Goal: Information Seeking & Learning: Learn about a topic

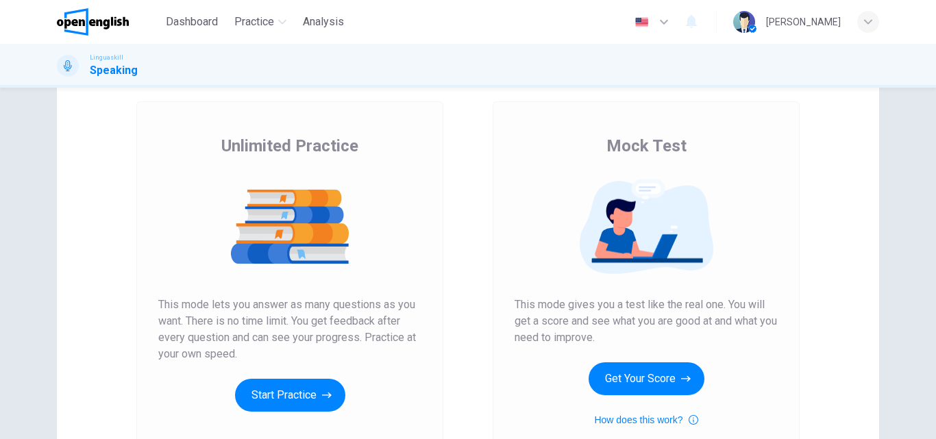
scroll to position [206, 0]
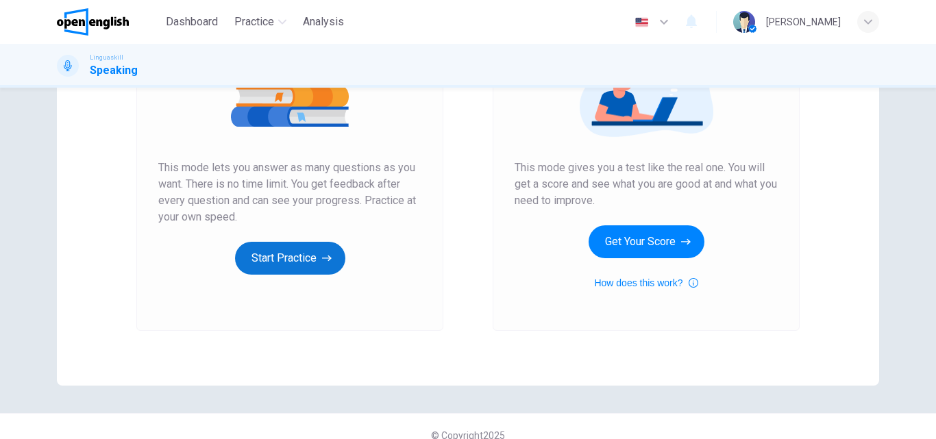
click at [284, 256] on button "Start Practice" at bounding box center [290, 258] width 110 height 33
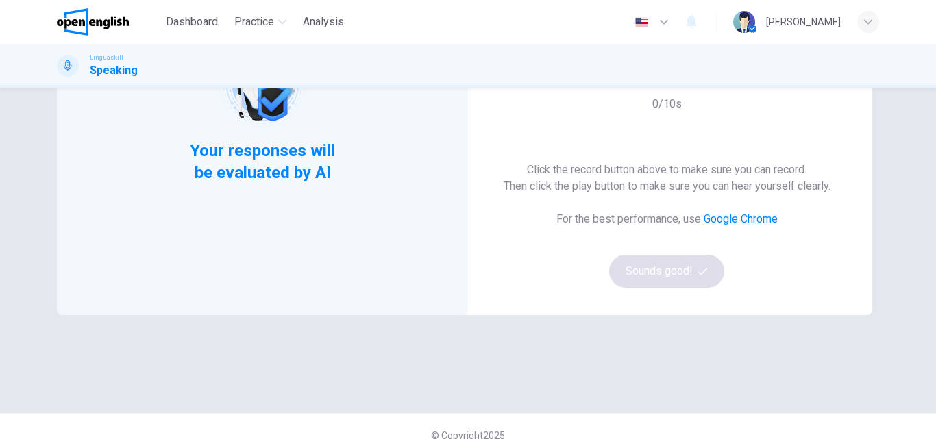
scroll to position [69, 0]
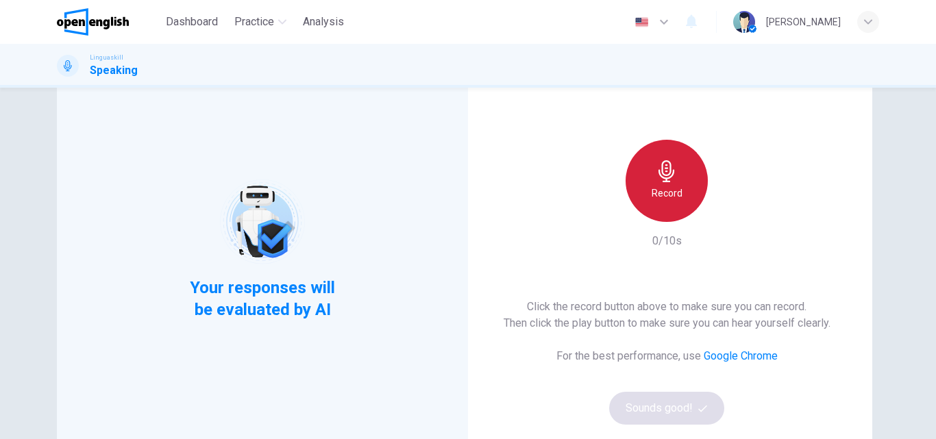
click at [673, 182] on icon "button" at bounding box center [667, 171] width 22 height 22
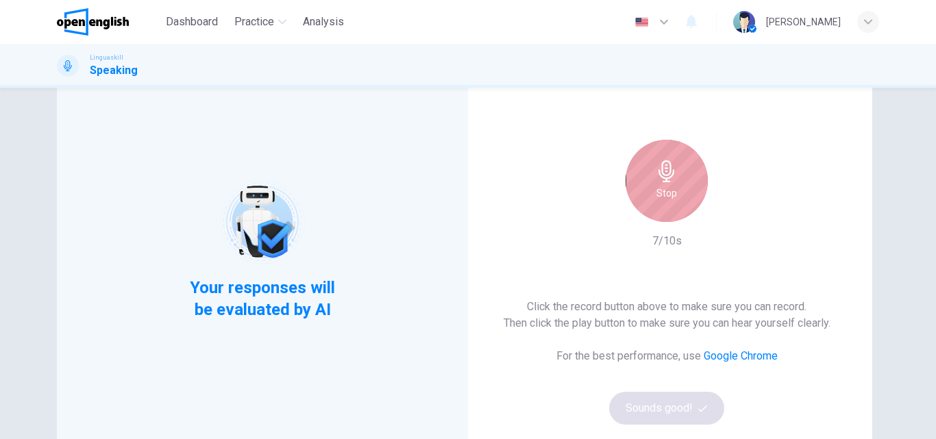
click at [670, 192] on h6 "Stop" at bounding box center [667, 193] width 21 height 16
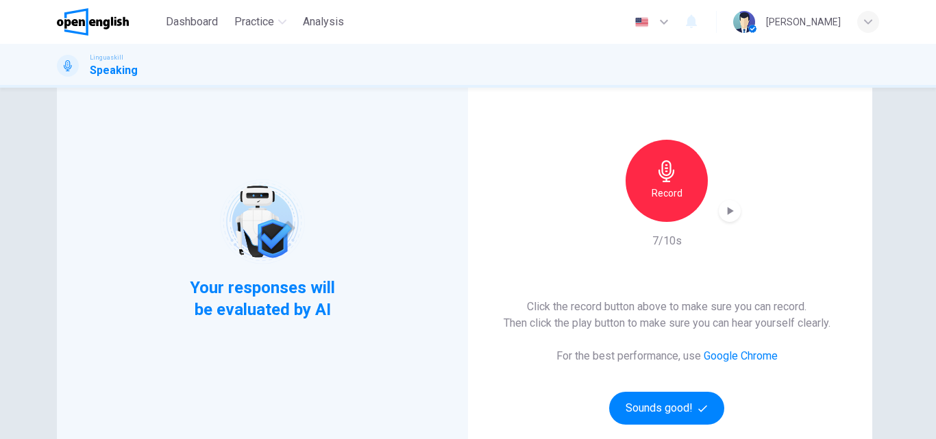
click at [666, 193] on h6 "Record" at bounding box center [667, 193] width 31 height 16
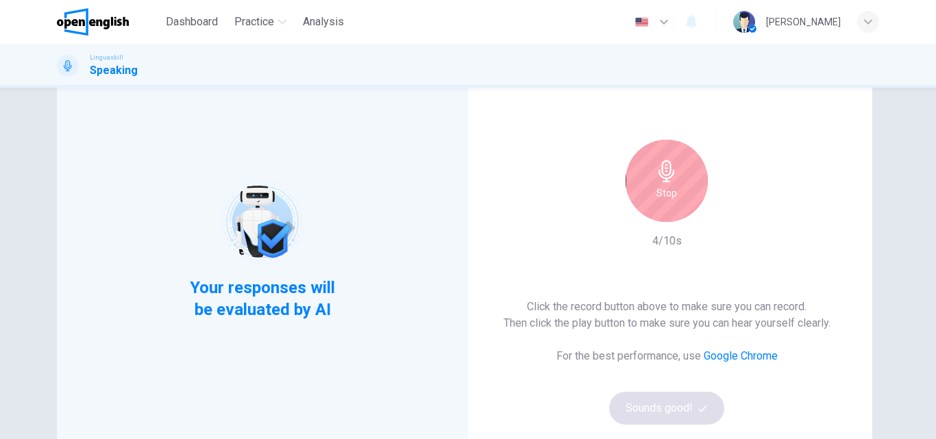
click at [657, 191] on h6 "Stop" at bounding box center [667, 193] width 21 height 16
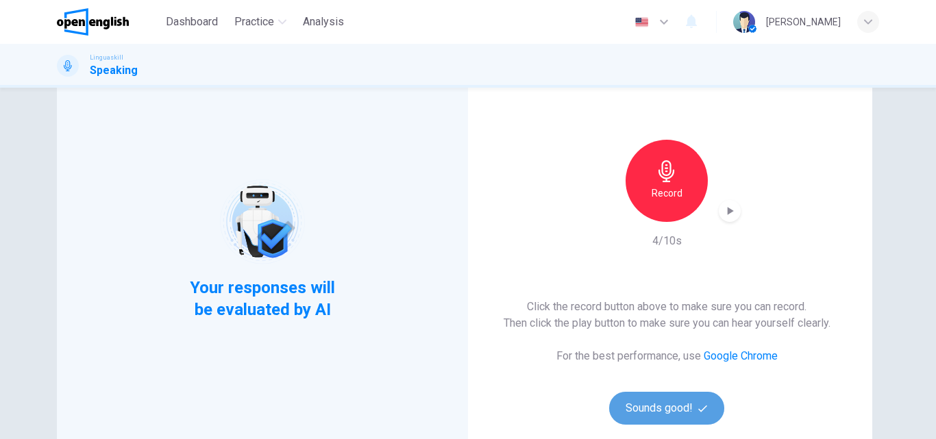
click at [638, 409] on button "Sounds good!" at bounding box center [666, 408] width 115 height 33
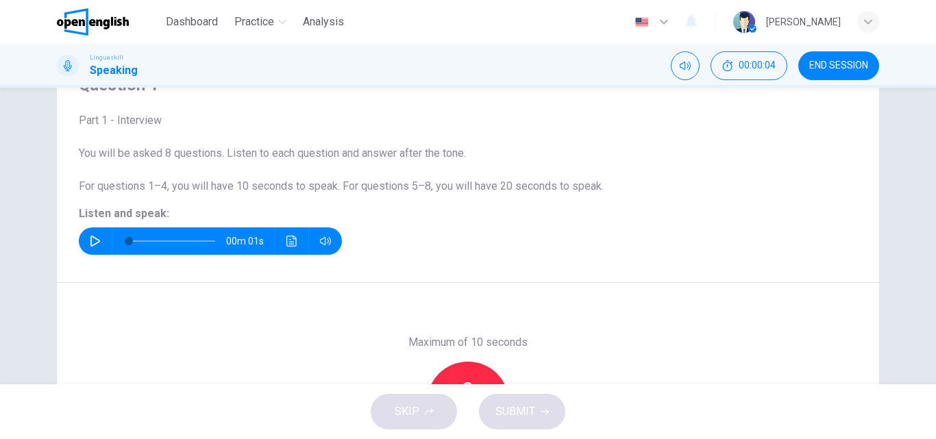
scroll to position [0, 0]
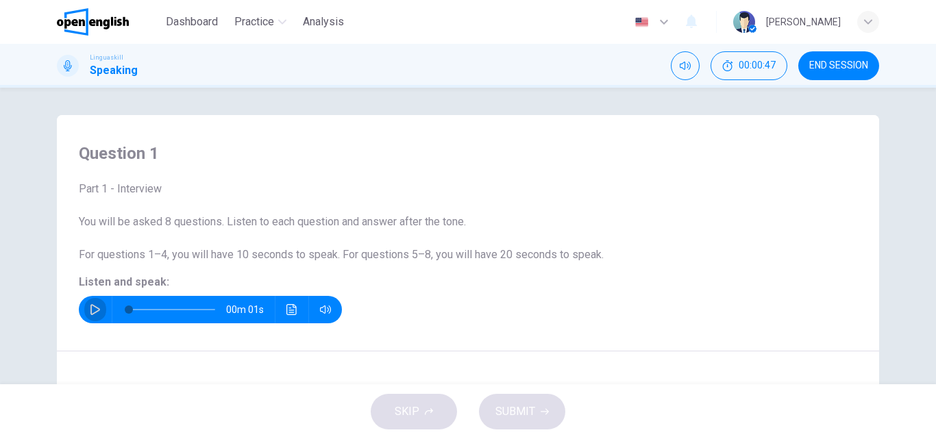
click at [93, 308] on icon "button" at bounding box center [95, 309] width 10 height 11
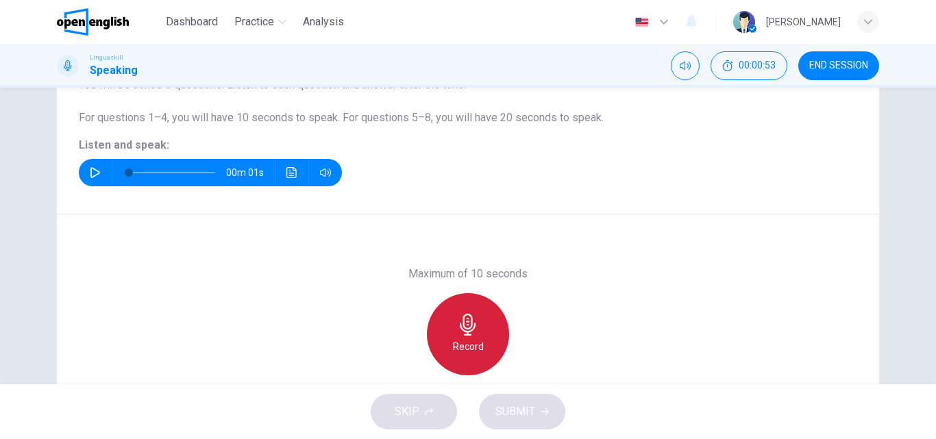
click at [453, 350] on h6 "Record" at bounding box center [468, 347] width 31 height 16
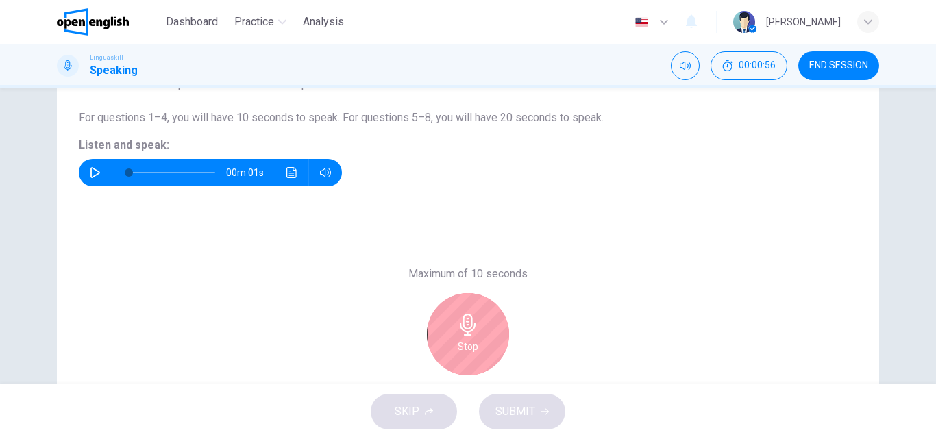
click at [470, 345] on h6 "Stop" at bounding box center [468, 347] width 21 height 16
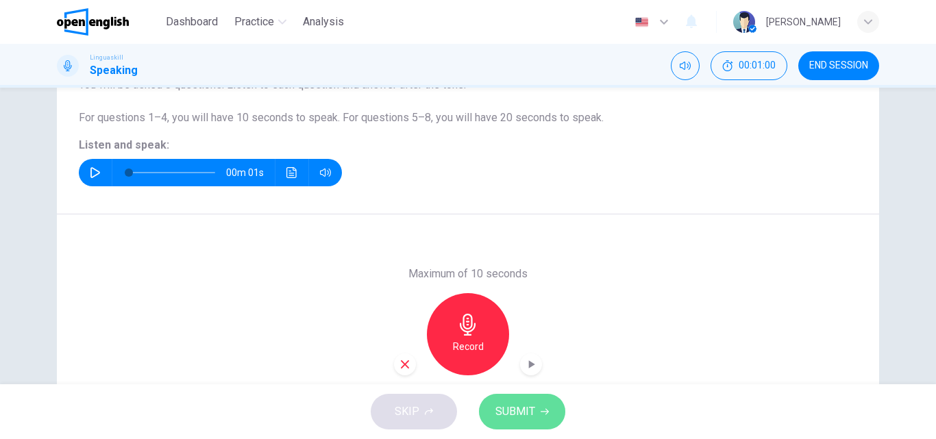
click at [509, 411] on span "SUBMIT" at bounding box center [516, 411] width 40 height 19
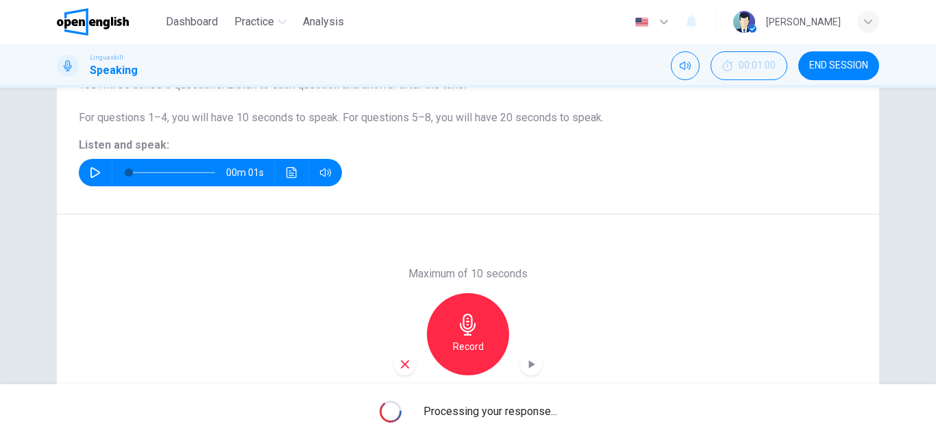
scroll to position [0, 0]
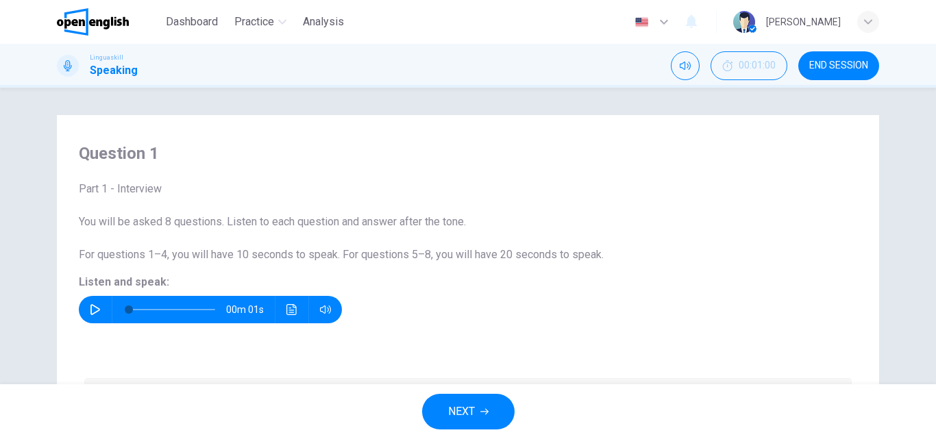
click at [90, 307] on icon "button" at bounding box center [95, 309] width 11 height 11
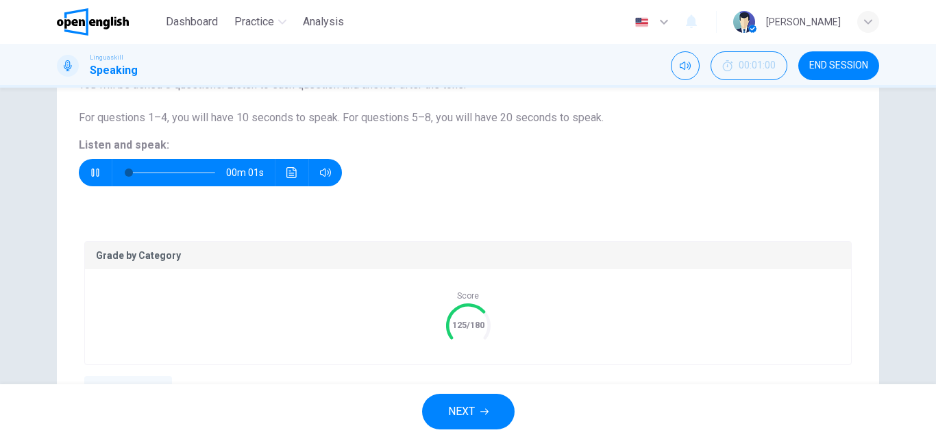
scroll to position [206, 0]
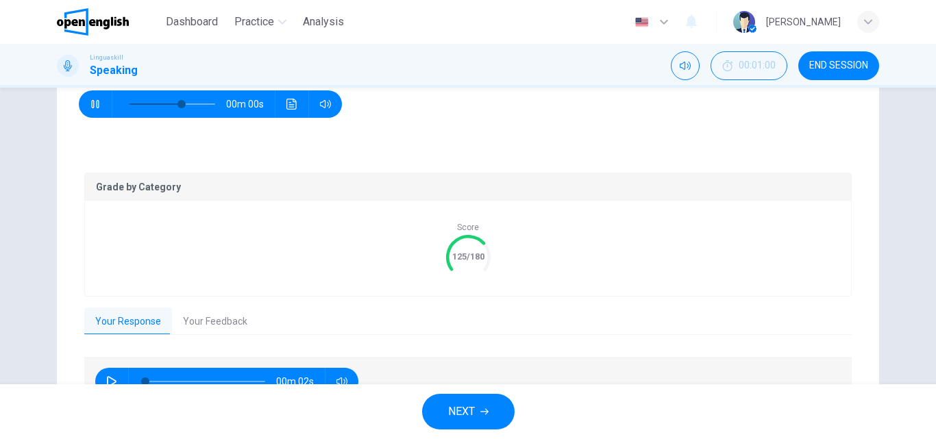
type input "*"
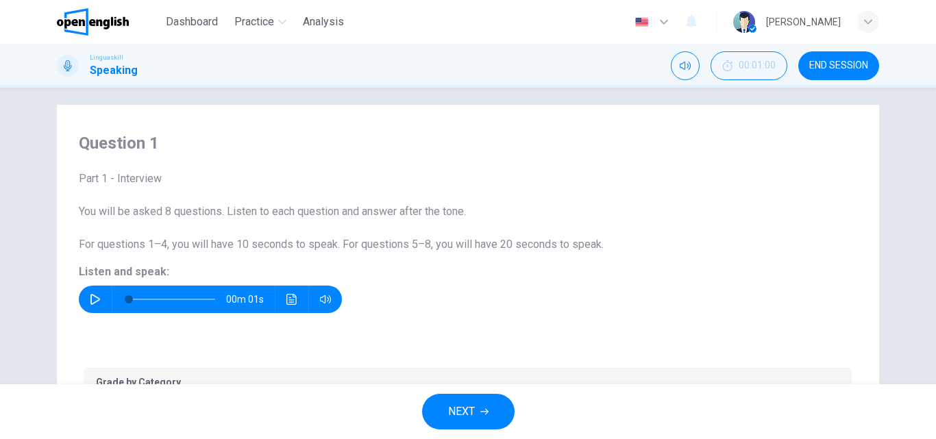
scroll to position [216, 0]
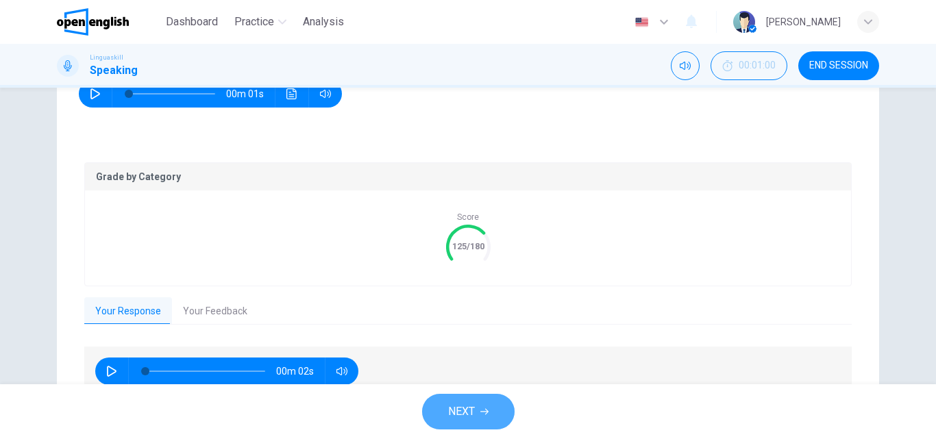
click at [463, 415] on span "NEXT" at bounding box center [461, 411] width 27 height 19
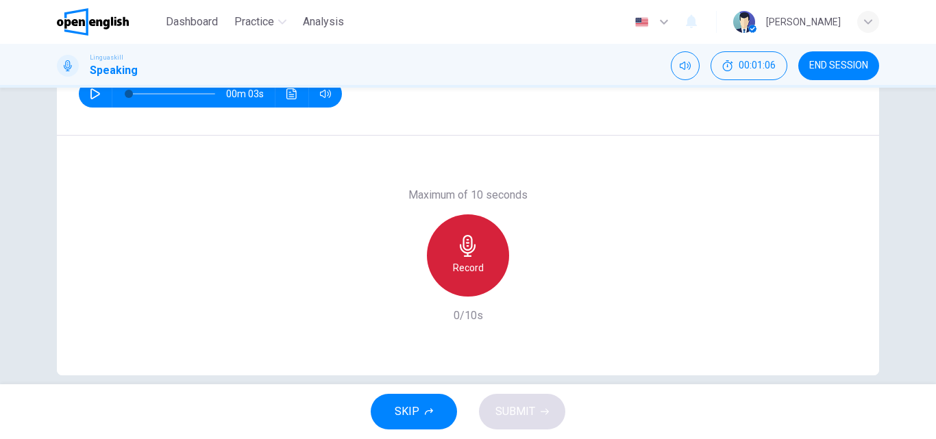
click at [457, 254] on icon "button" at bounding box center [468, 246] width 22 height 22
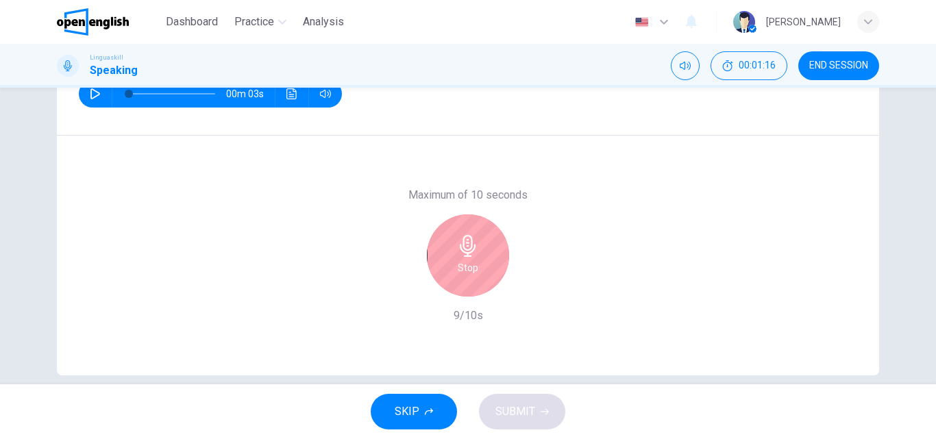
click at [463, 261] on h6 "Stop" at bounding box center [468, 268] width 21 height 16
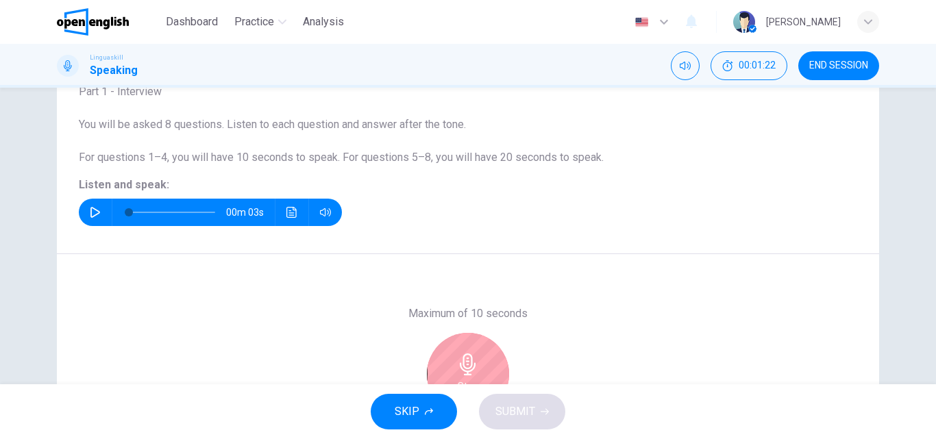
scroll to position [234, 0]
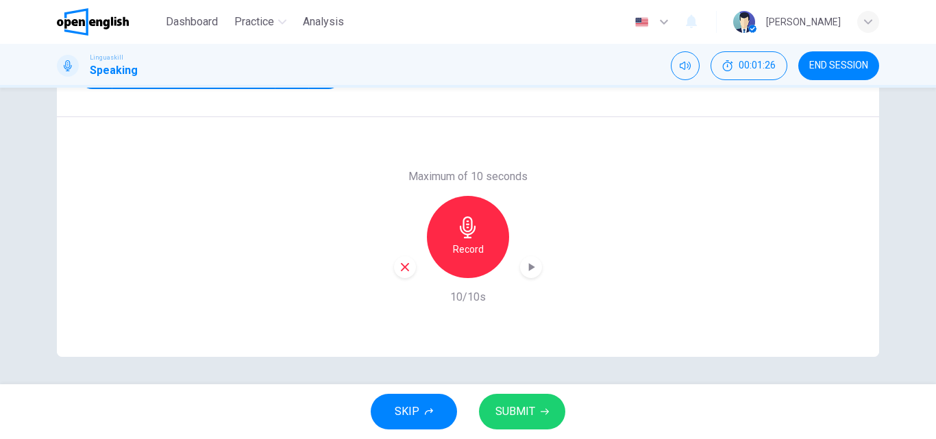
click at [463, 237] on icon "button" at bounding box center [468, 228] width 16 height 22
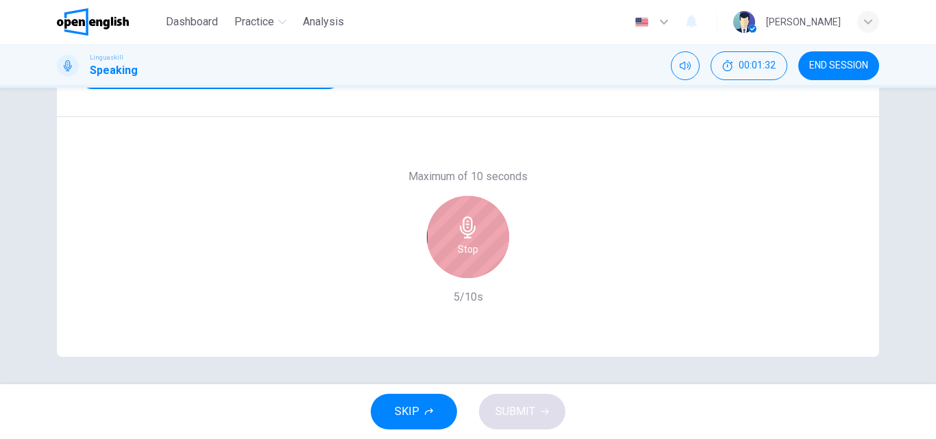
click at [459, 242] on h6 "Stop" at bounding box center [468, 249] width 21 height 16
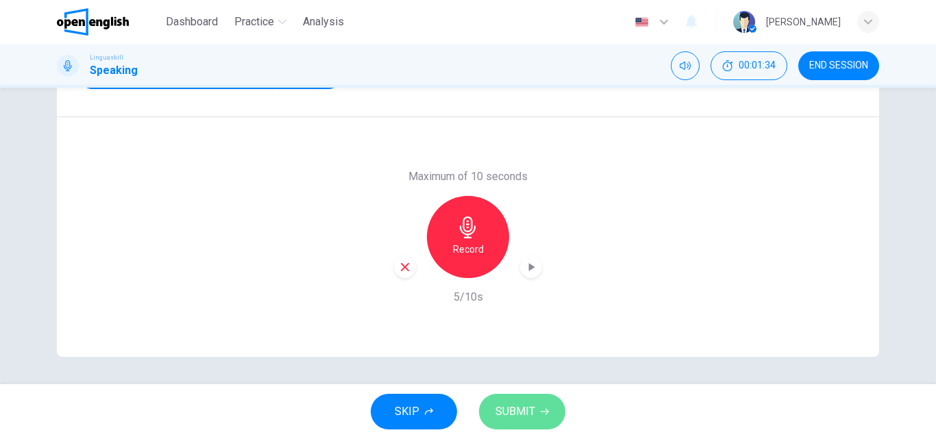
click at [517, 407] on span "SUBMIT" at bounding box center [516, 411] width 40 height 19
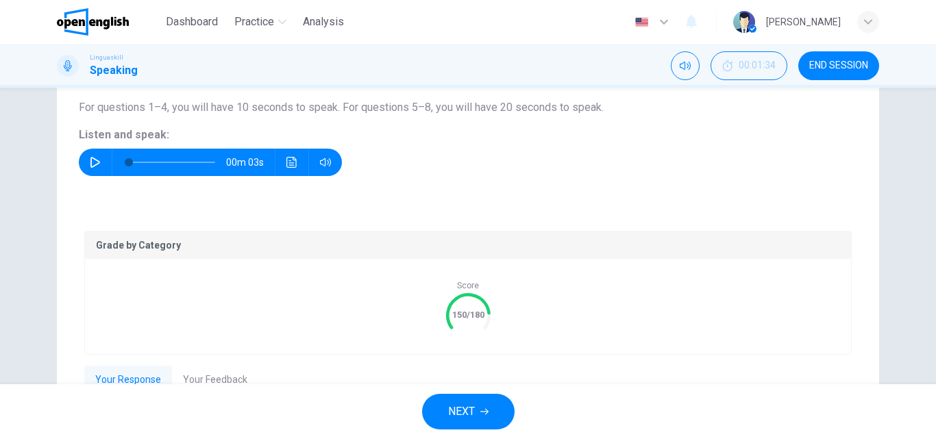
scroll to position [285, 0]
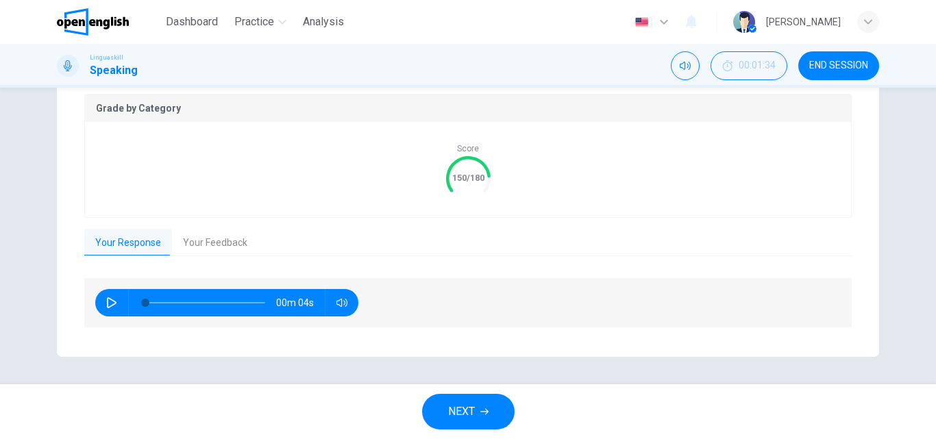
click at [101, 302] on button "button" at bounding box center [112, 302] width 22 height 27
type input "*"
click at [466, 412] on span "NEXT" at bounding box center [461, 411] width 27 height 19
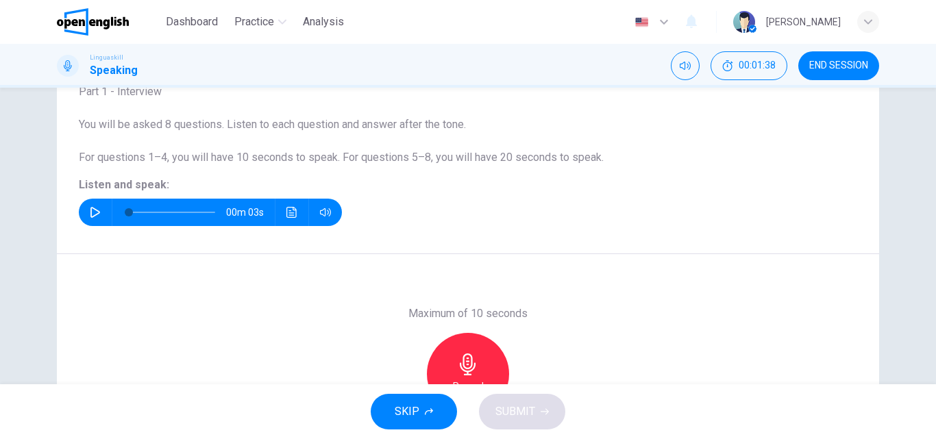
scroll to position [166, 0]
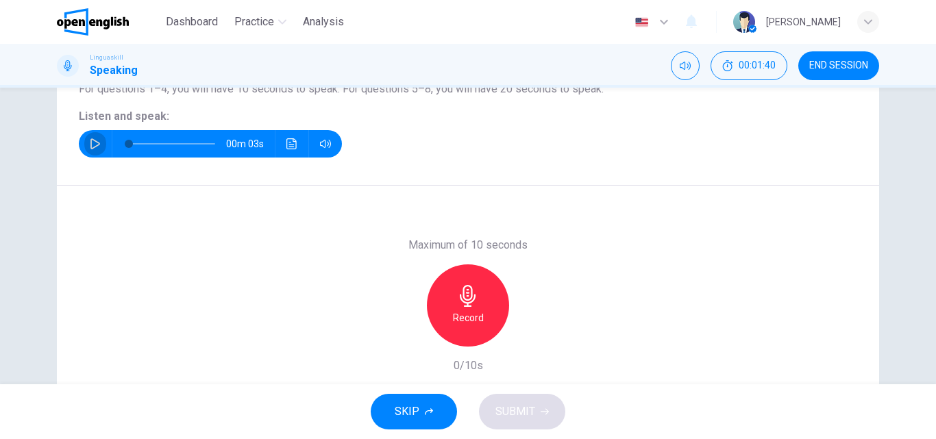
click at [90, 146] on icon "button" at bounding box center [95, 143] width 11 height 11
drag, startPoint x: 84, startPoint y: 143, endPoint x: 562, endPoint y: 156, distance: 478.0
click at [86, 143] on button "button" at bounding box center [95, 143] width 22 height 27
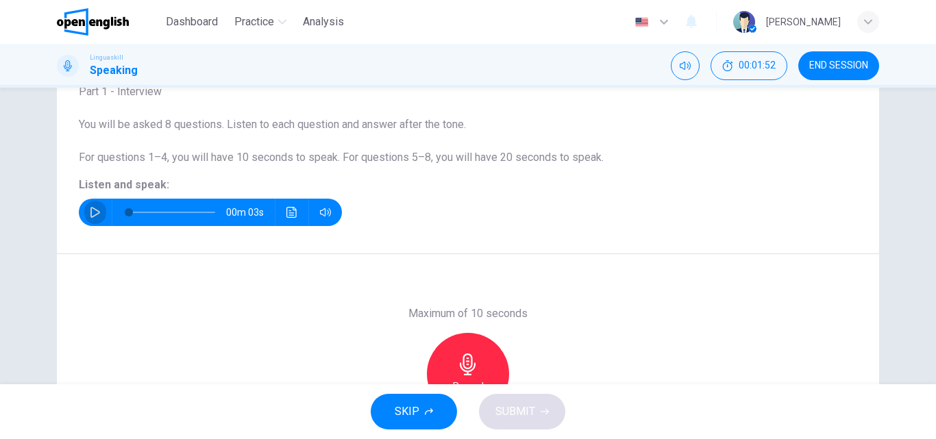
click at [90, 211] on icon "button" at bounding box center [95, 212] width 11 height 11
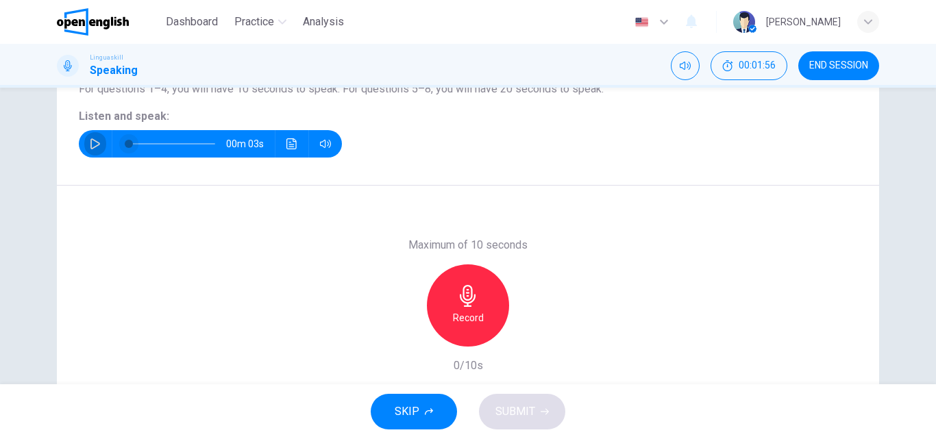
drag, startPoint x: 88, startPoint y: 140, endPoint x: 136, endPoint y: 145, distance: 49.0
click at [90, 141] on icon "button" at bounding box center [95, 143] width 11 height 11
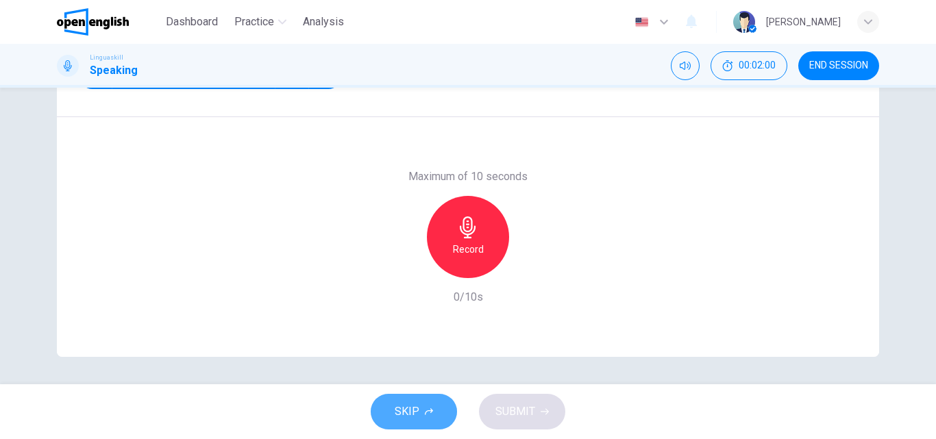
click at [403, 407] on span "SKIP" at bounding box center [407, 411] width 25 height 19
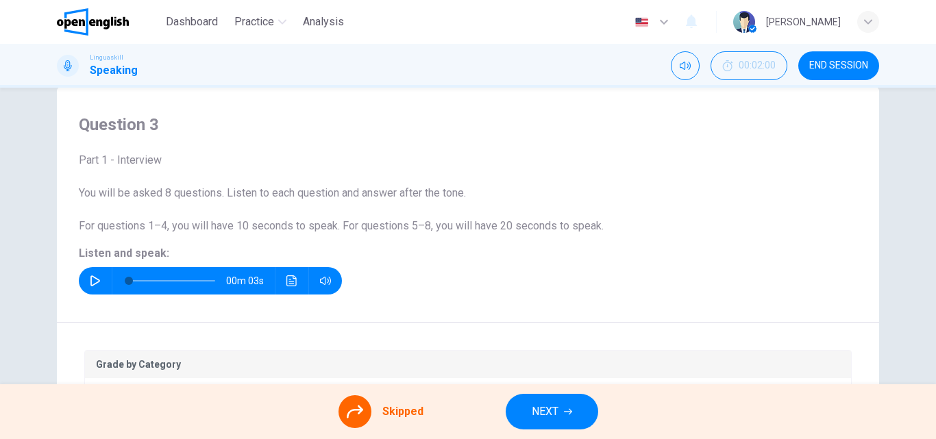
scroll to position [97, 0]
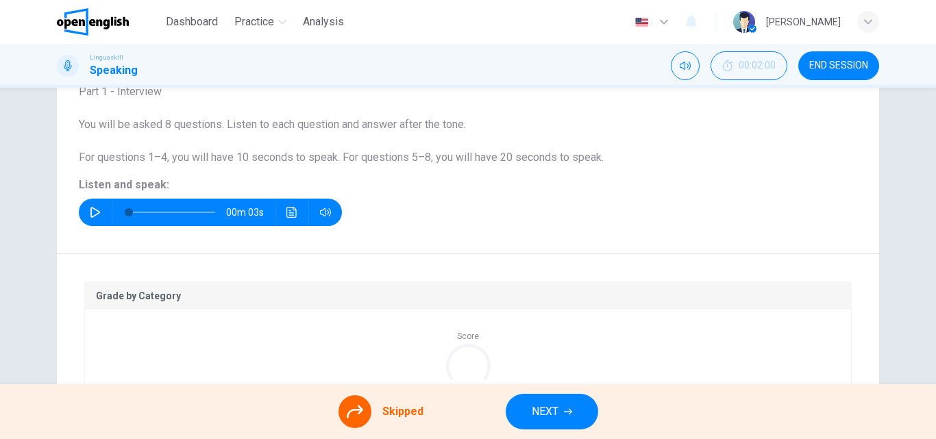
click at [535, 404] on span "NEXT" at bounding box center [545, 411] width 27 height 19
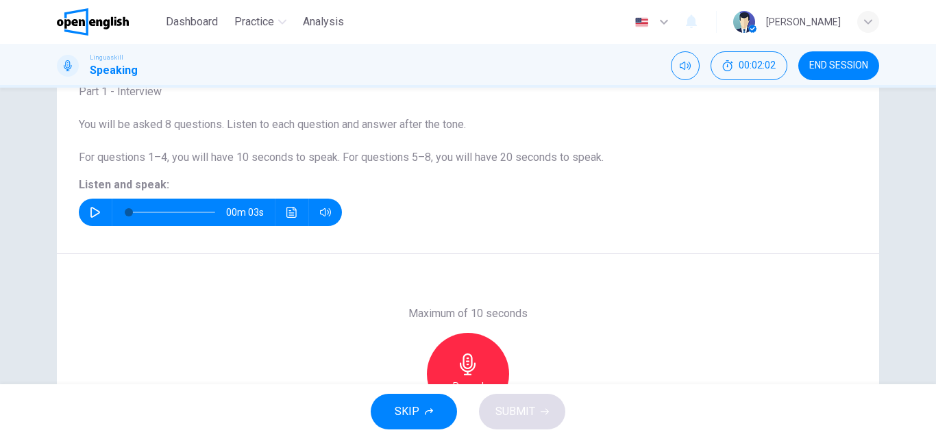
scroll to position [166, 0]
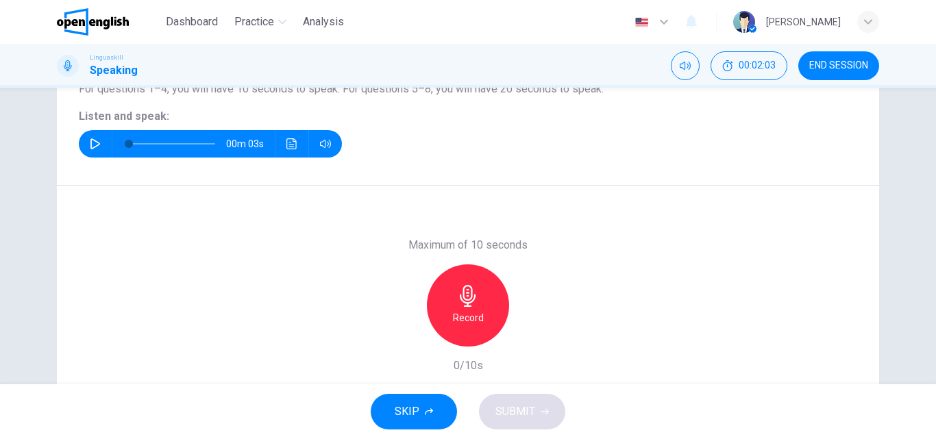
click at [91, 141] on icon "button" at bounding box center [95, 143] width 10 height 11
type input "*"
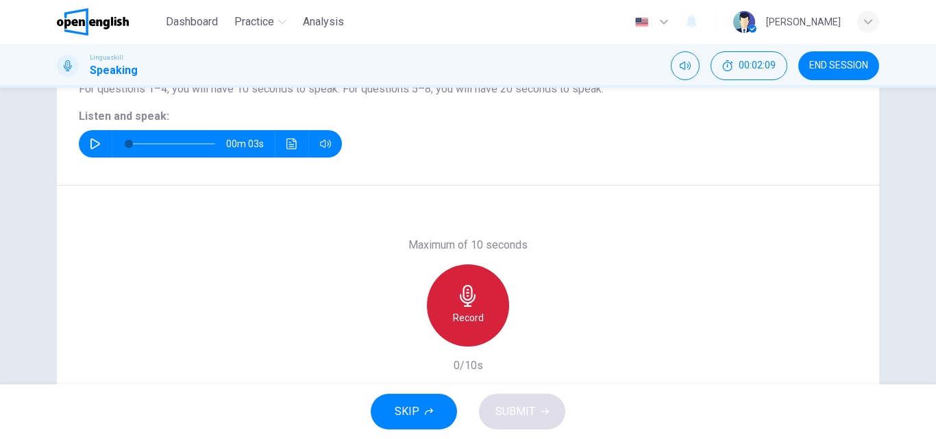
click at [460, 300] on icon "button" at bounding box center [468, 296] width 22 height 22
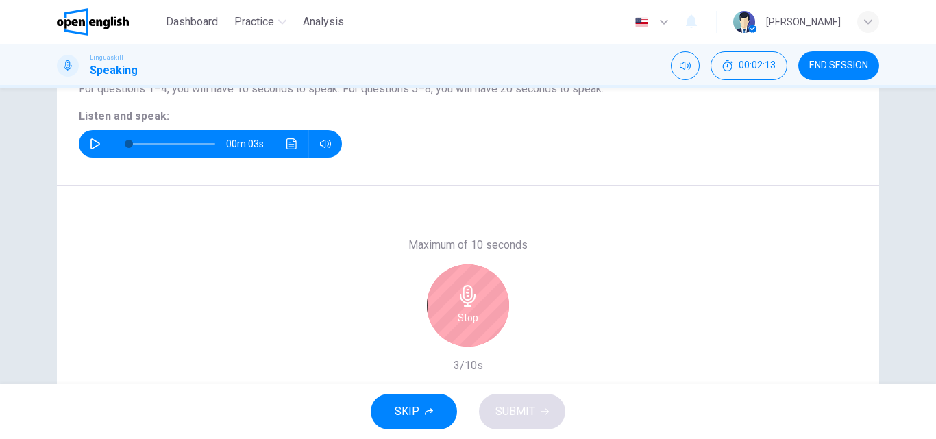
click at [479, 324] on div "Stop" at bounding box center [468, 306] width 82 height 82
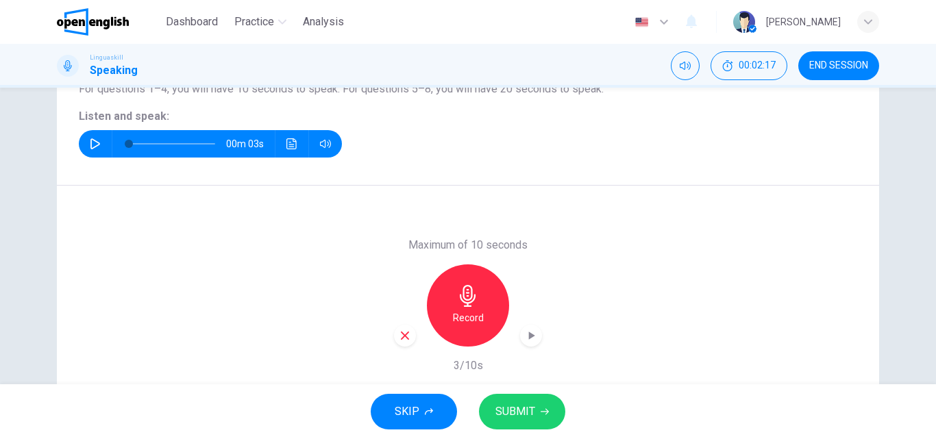
scroll to position [234, 0]
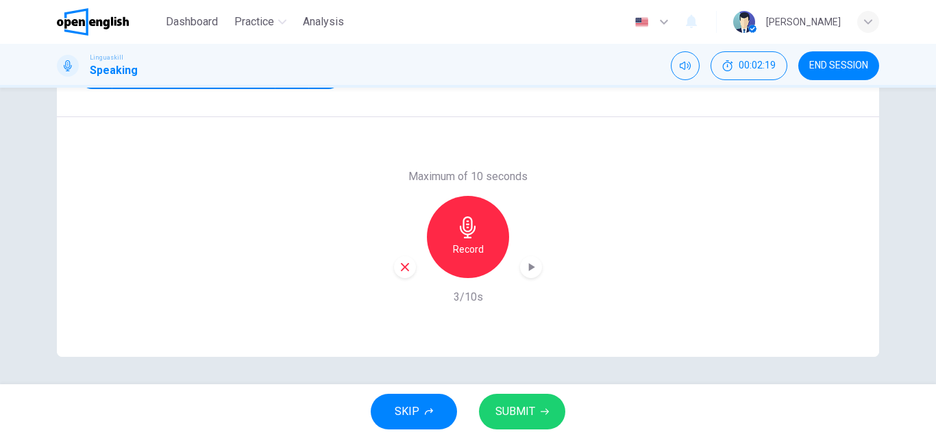
click at [511, 404] on span "SUBMIT" at bounding box center [516, 411] width 40 height 19
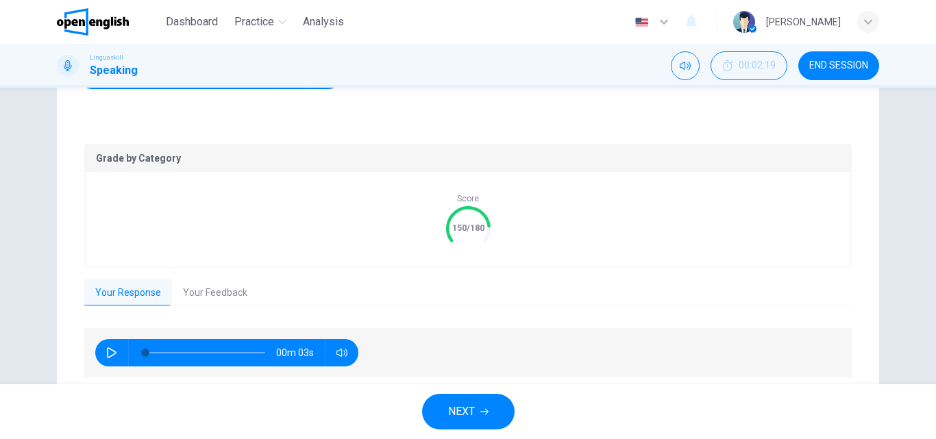
click at [104, 350] on button "button" at bounding box center [112, 352] width 22 height 27
type input "**"
click at [471, 415] on span "NEXT" at bounding box center [461, 411] width 27 height 19
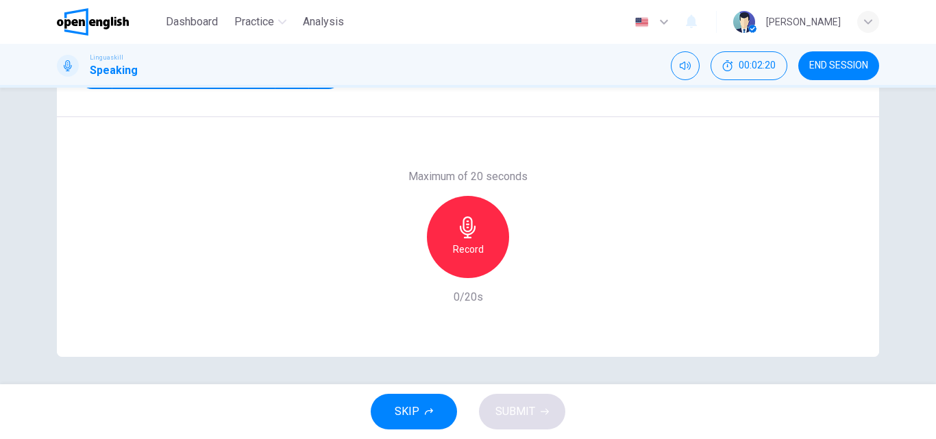
scroll to position [97, 0]
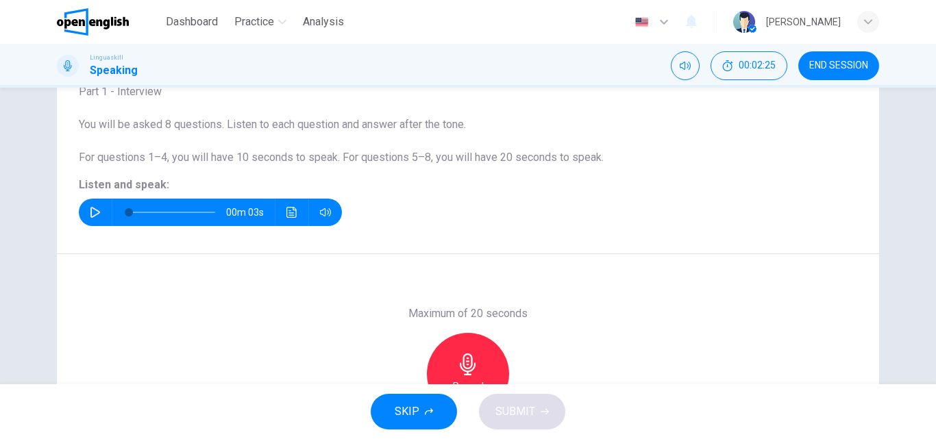
click at [90, 210] on icon "button" at bounding box center [95, 212] width 11 height 11
click at [483, 362] on div "Record" at bounding box center [468, 374] width 82 height 82
type input "*"
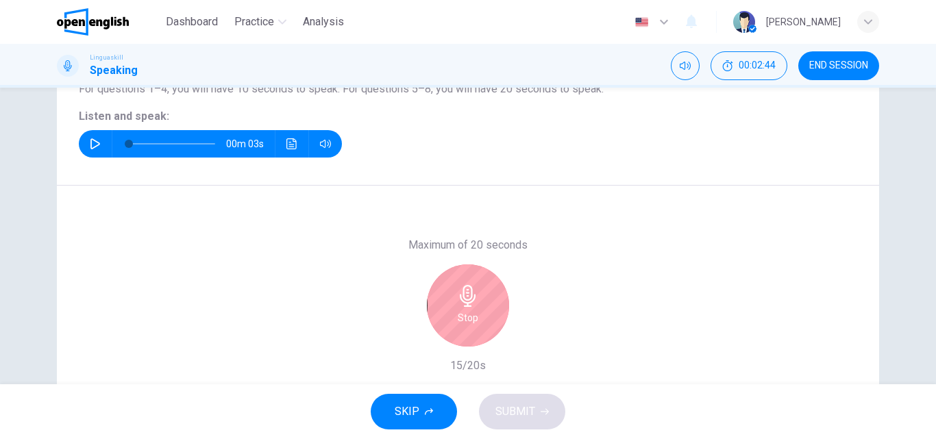
click at [472, 301] on icon "button" at bounding box center [468, 296] width 22 height 22
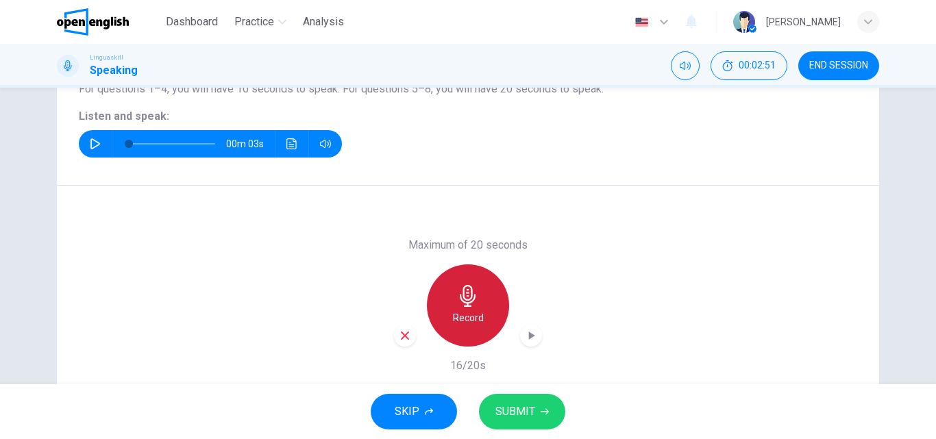
click at [472, 301] on icon "button" at bounding box center [468, 296] width 22 height 22
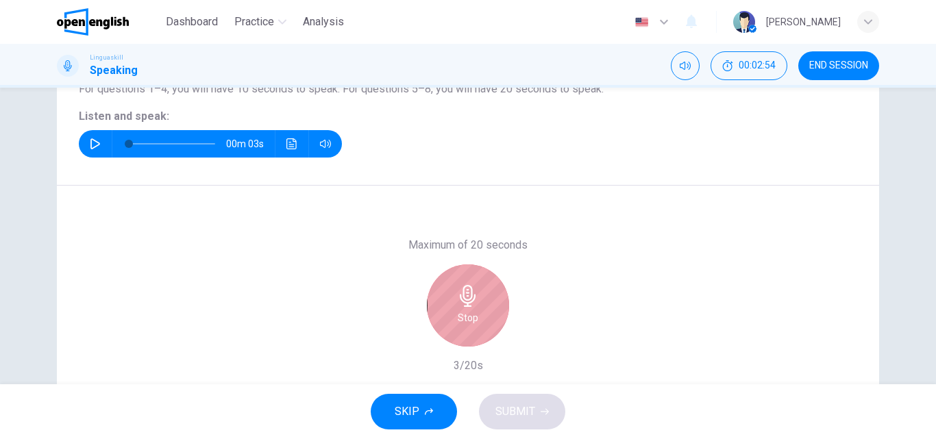
click at [451, 300] on div "Stop" at bounding box center [468, 306] width 82 height 82
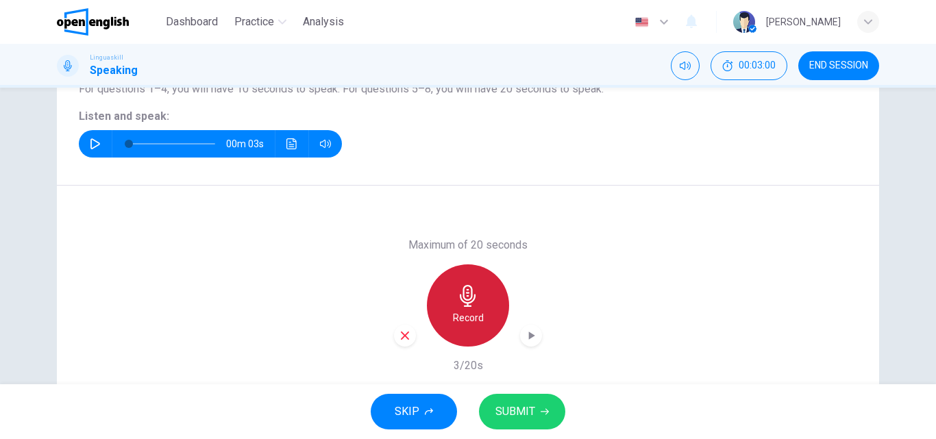
click at [453, 317] on h6 "Record" at bounding box center [468, 318] width 31 height 16
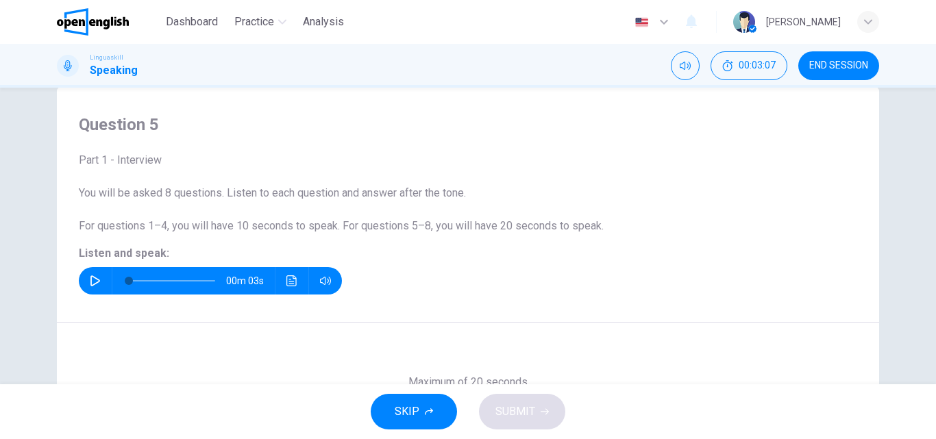
scroll to position [234, 0]
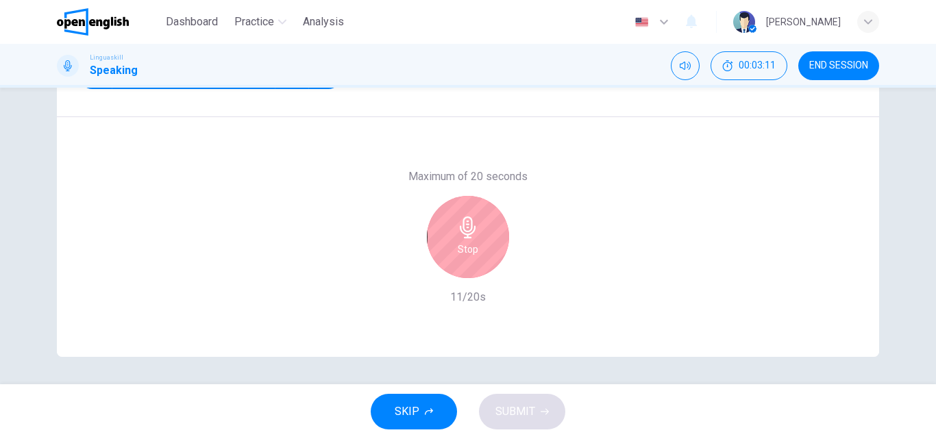
click at [458, 253] on h6 "Stop" at bounding box center [468, 249] width 21 height 16
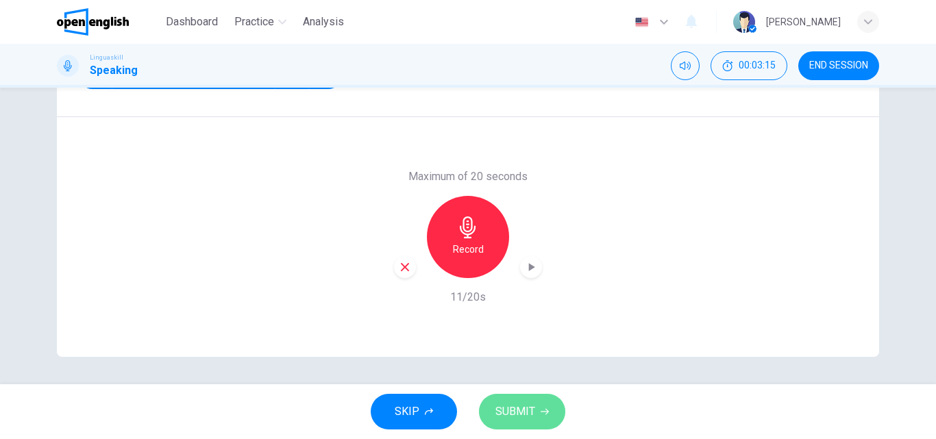
click at [524, 406] on span "SUBMIT" at bounding box center [516, 411] width 40 height 19
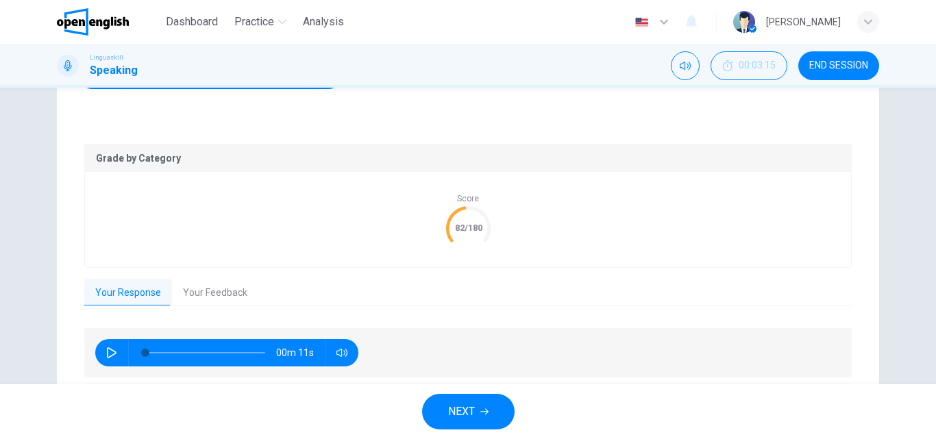
scroll to position [285, 0]
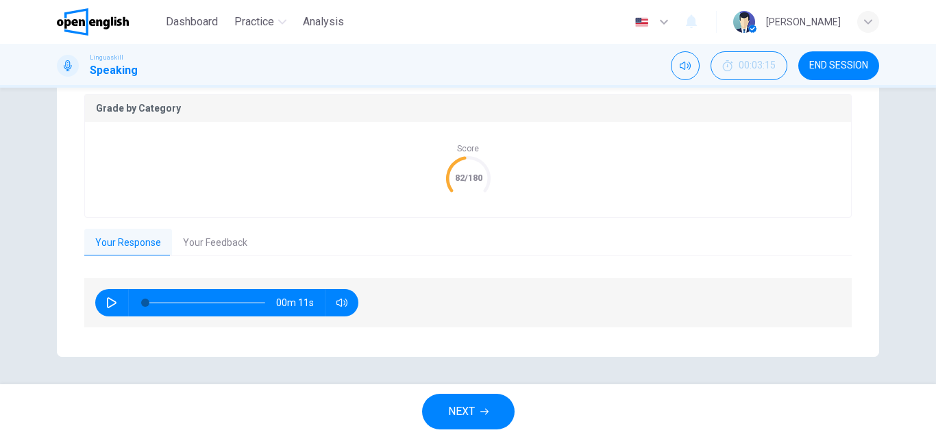
click at [106, 302] on icon "button" at bounding box center [111, 303] width 11 height 11
type input "*"
click at [468, 411] on span "NEXT" at bounding box center [461, 411] width 27 height 19
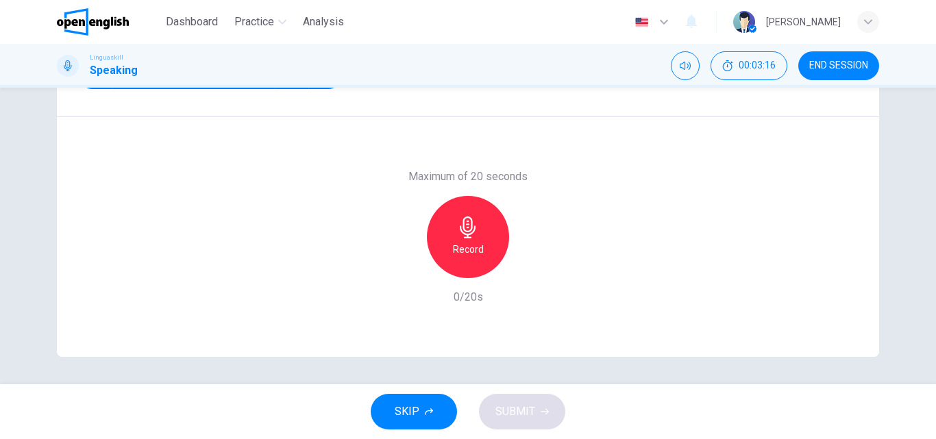
scroll to position [97, 0]
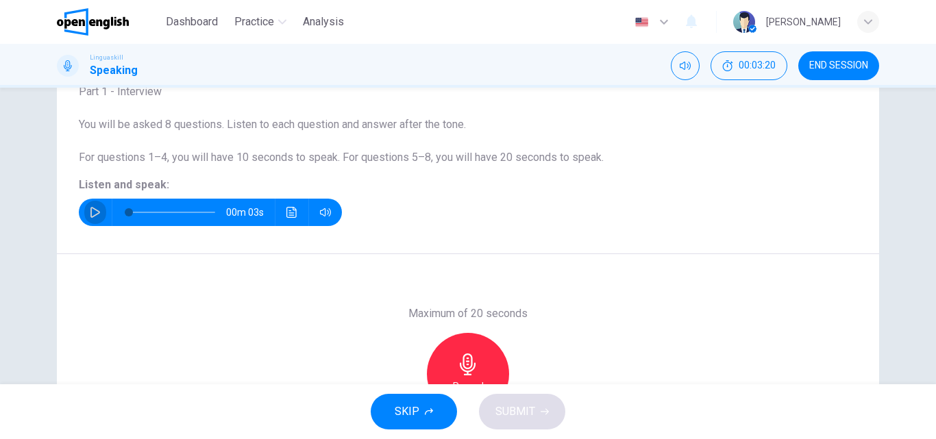
click at [90, 213] on icon "button" at bounding box center [95, 212] width 11 height 11
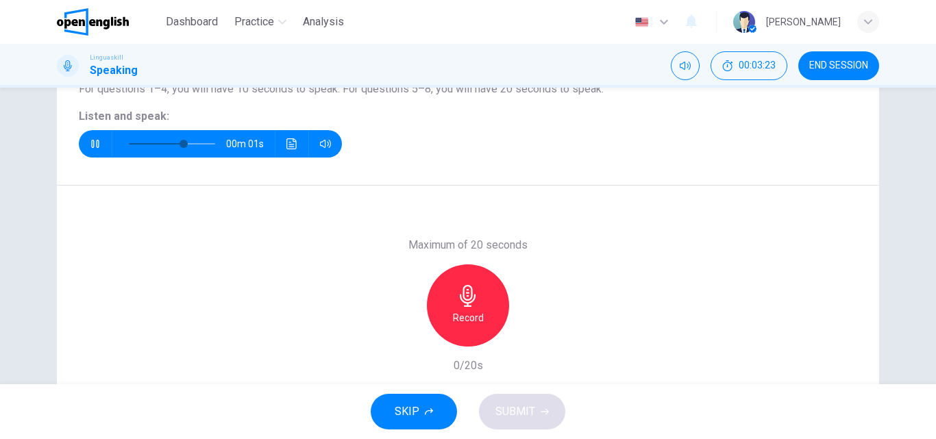
click at [463, 278] on div "Record" at bounding box center [468, 306] width 82 height 82
type input "*"
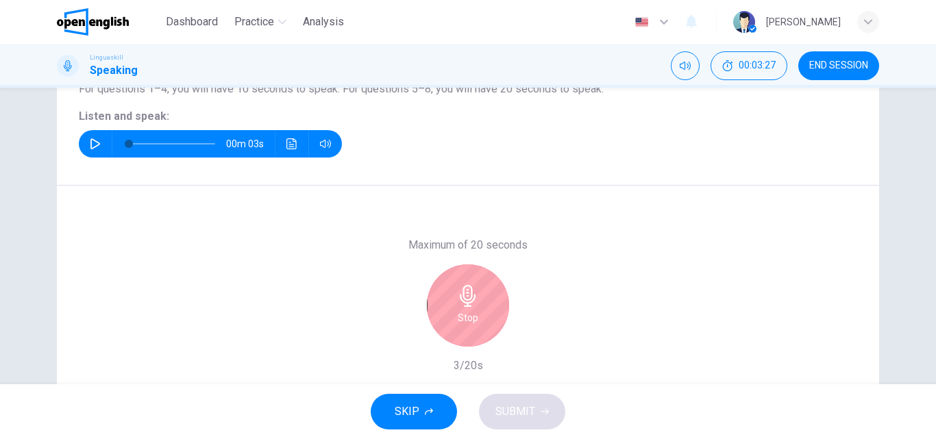
click at [479, 322] on div "Stop" at bounding box center [468, 306] width 82 height 82
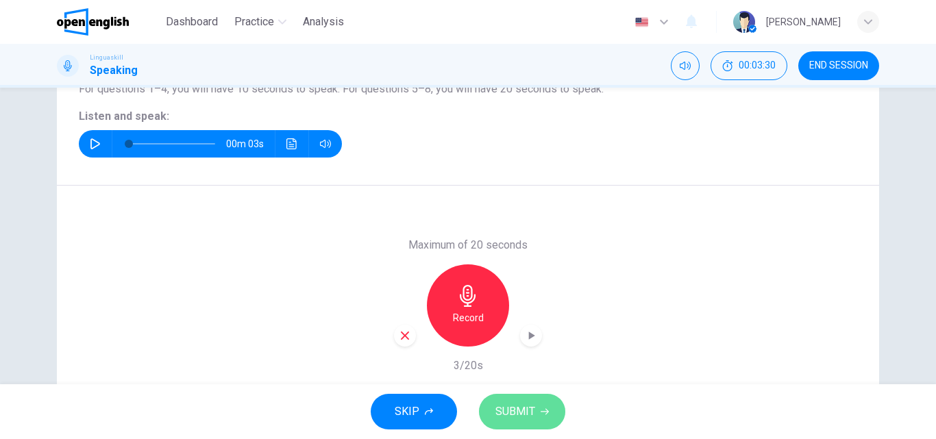
click at [525, 407] on span "SUBMIT" at bounding box center [516, 411] width 40 height 19
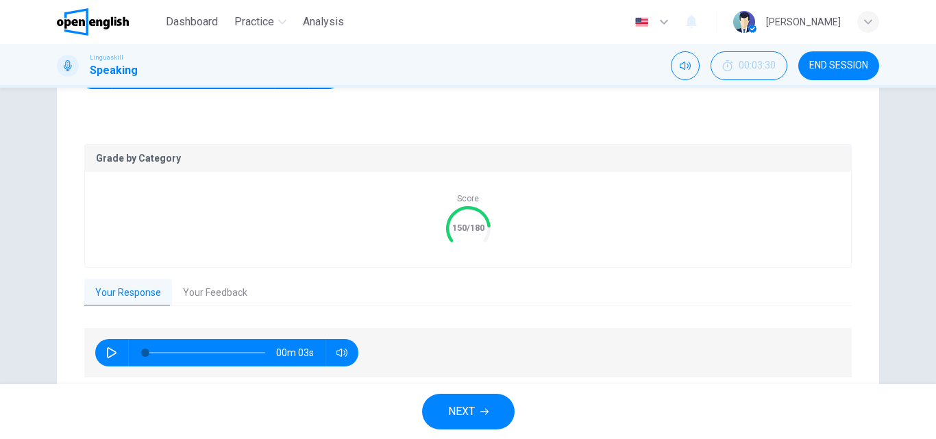
scroll to position [285, 0]
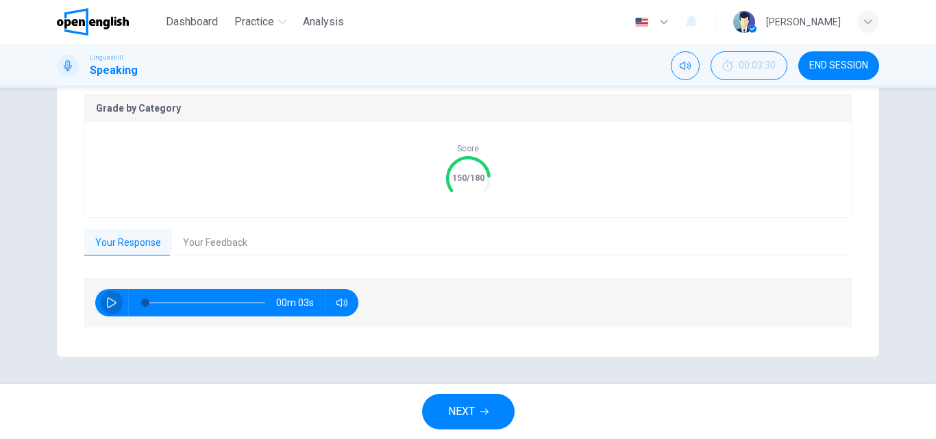
click at [101, 300] on button "button" at bounding box center [112, 302] width 22 height 27
type input "**"
click at [461, 404] on span "NEXT" at bounding box center [461, 411] width 27 height 19
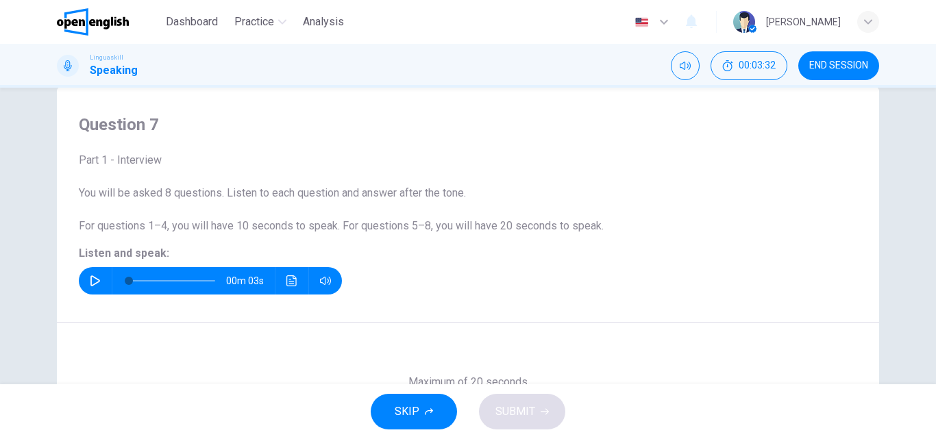
scroll to position [0, 0]
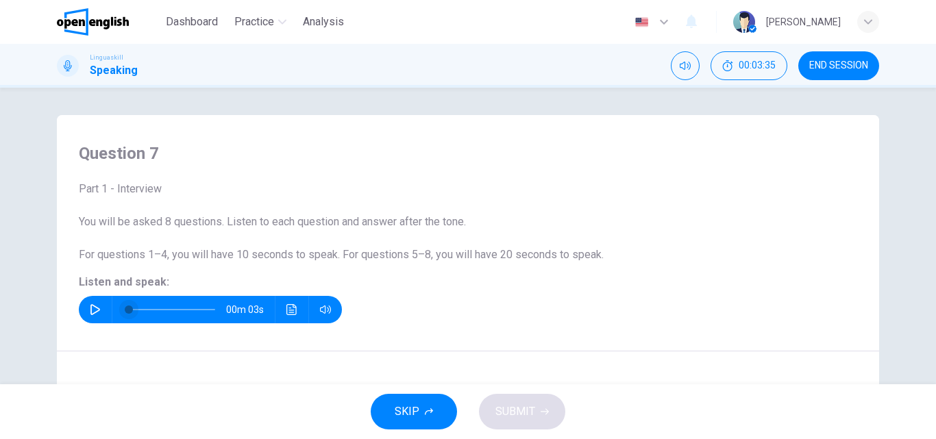
drag, startPoint x: 90, startPoint y: 308, endPoint x: 119, endPoint y: 309, distance: 28.8
click at [93, 308] on icon "button" at bounding box center [95, 309] width 11 height 11
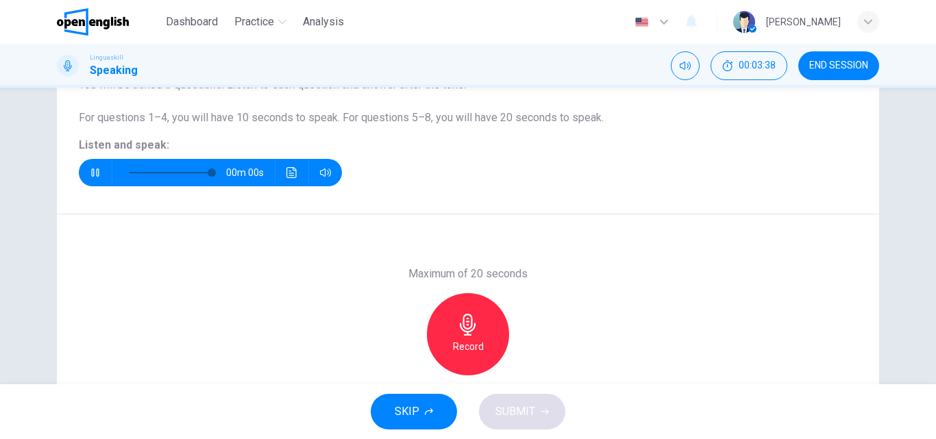
type input "*"
click at [466, 337] on div "Record" at bounding box center [468, 334] width 82 height 82
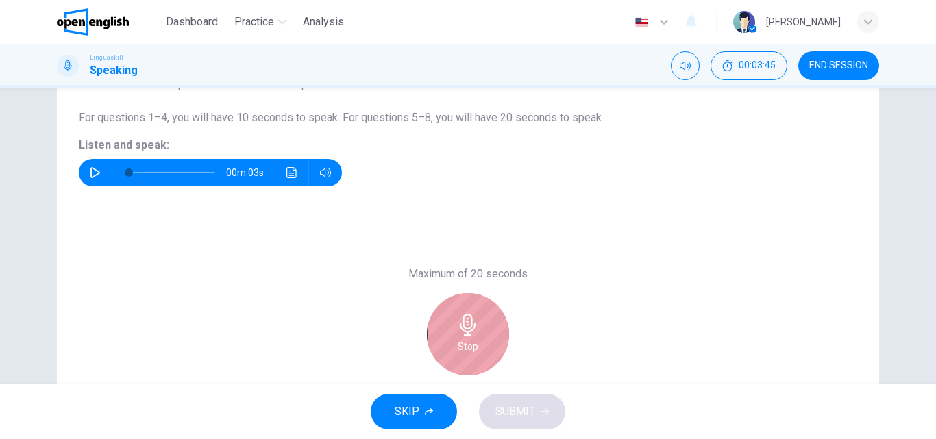
click at [468, 337] on div "Stop" at bounding box center [468, 334] width 82 height 82
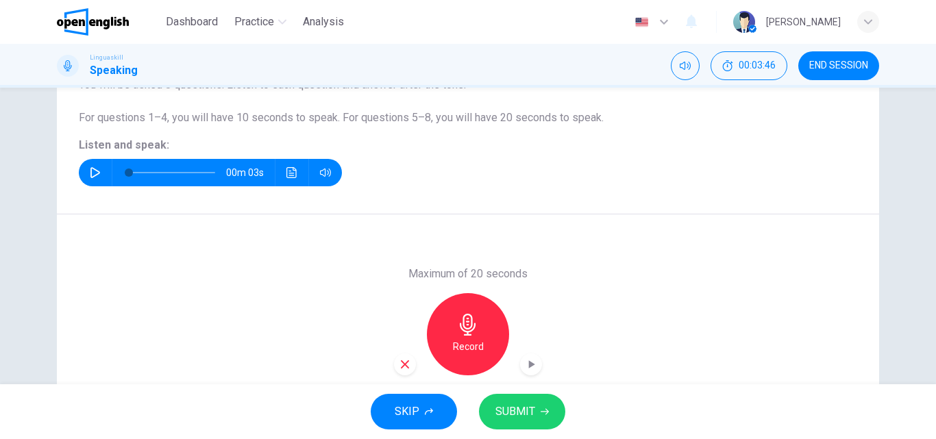
click at [513, 404] on span "SUBMIT" at bounding box center [516, 411] width 40 height 19
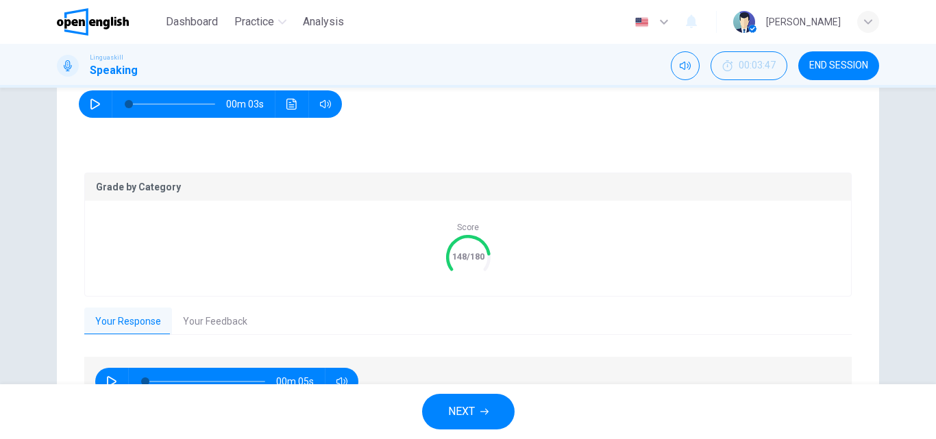
scroll to position [285, 0]
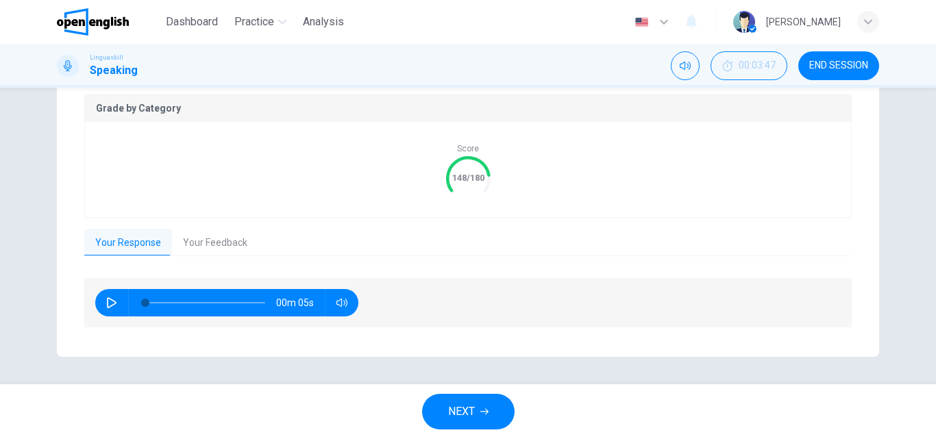
click at [102, 300] on button "button" at bounding box center [112, 302] width 22 height 27
type input "**"
click at [468, 411] on span "NEXT" at bounding box center [461, 411] width 27 height 19
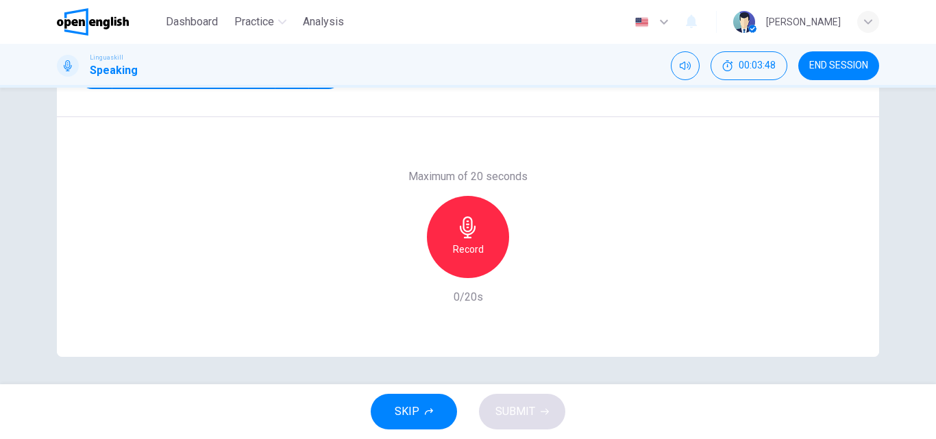
scroll to position [97, 0]
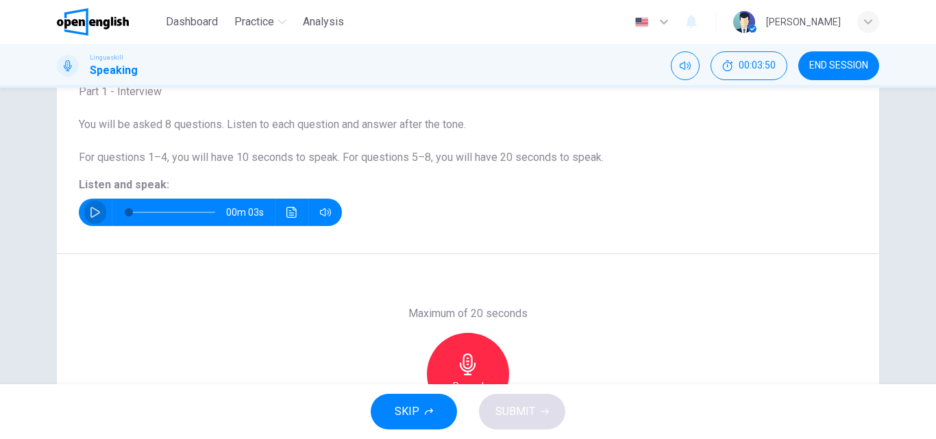
click at [90, 209] on icon "button" at bounding box center [95, 212] width 11 height 11
click at [486, 354] on div "Record" at bounding box center [468, 374] width 82 height 82
click at [472, 339] on div "Stop" at bounding box center [468, 374] width 82 height 82
click at [515, 415] on span "SUBMIT" at bounding box center [516, 411] width 40 height 19
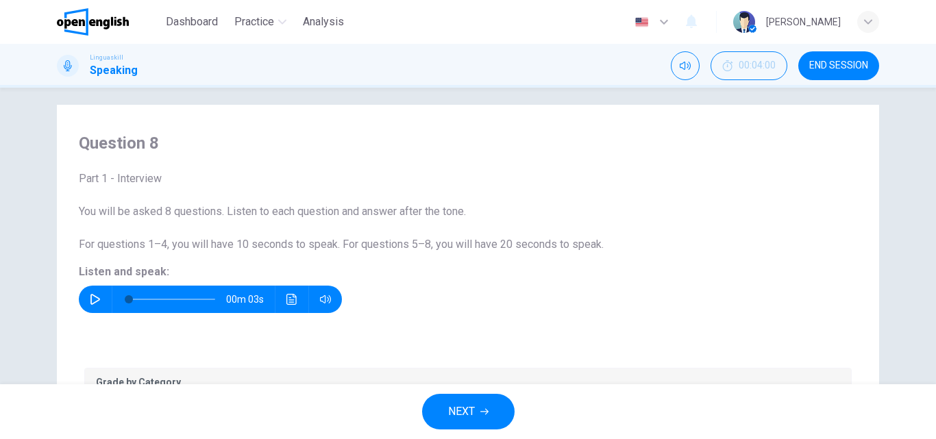
scroll to position [79, 0]
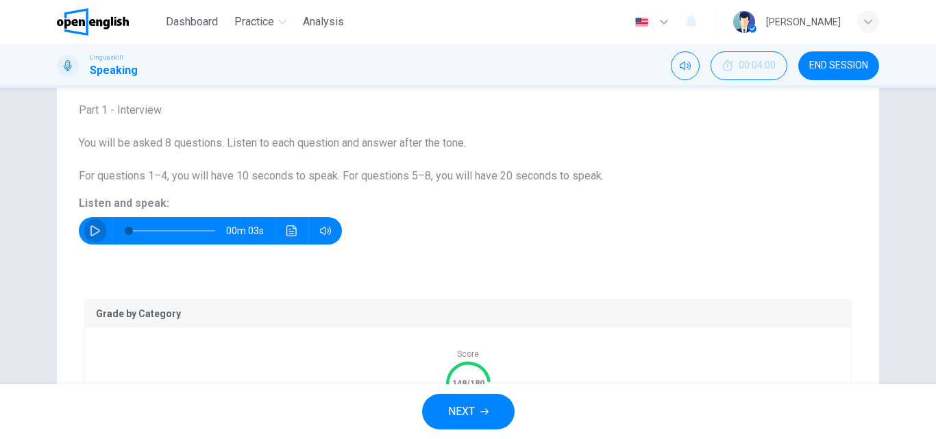
click at [90, 230] on icon "button" at bounding box center [95, 231] width 10 height 11
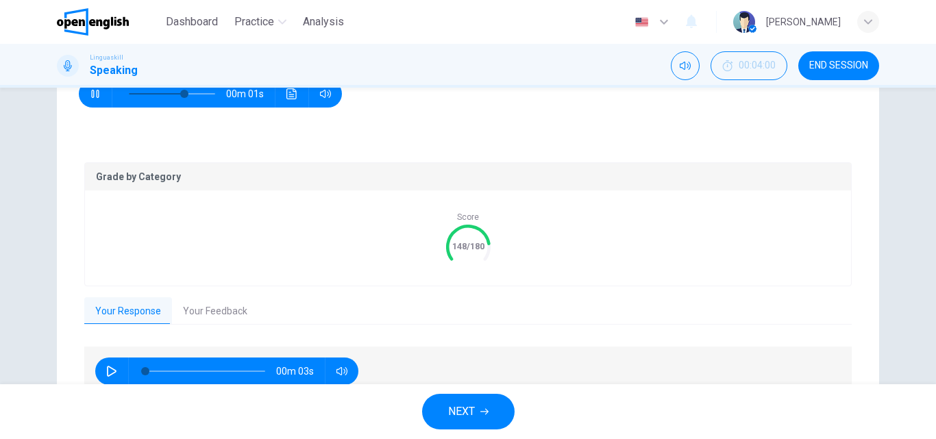
type input "*"
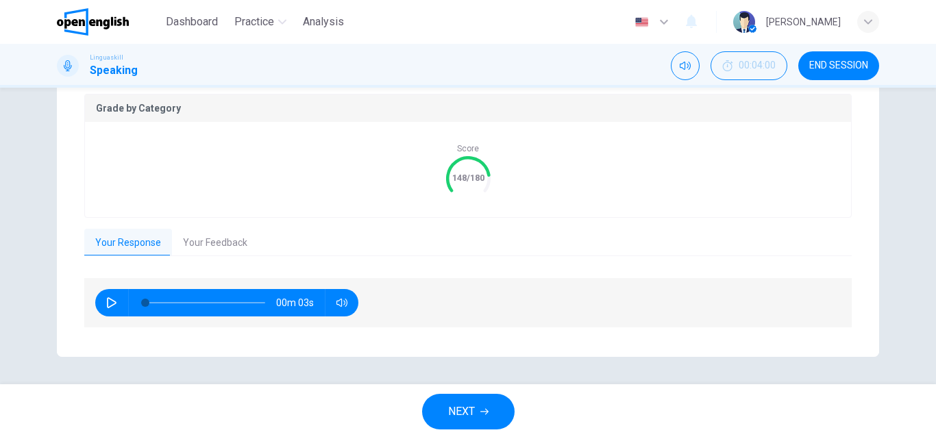
scroll to position [147, 0]
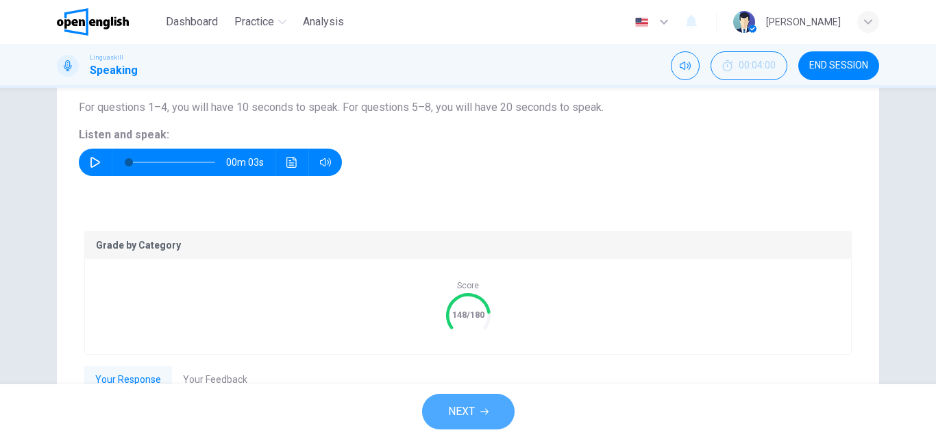
click at [473, 416] on span "NEXT" at bounding box center [461, 411] width 27 height 19
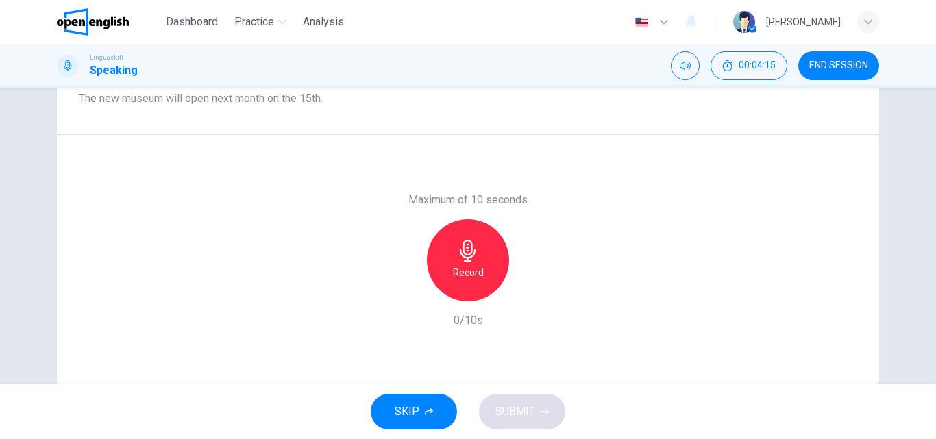
scroll to position [69, 0]
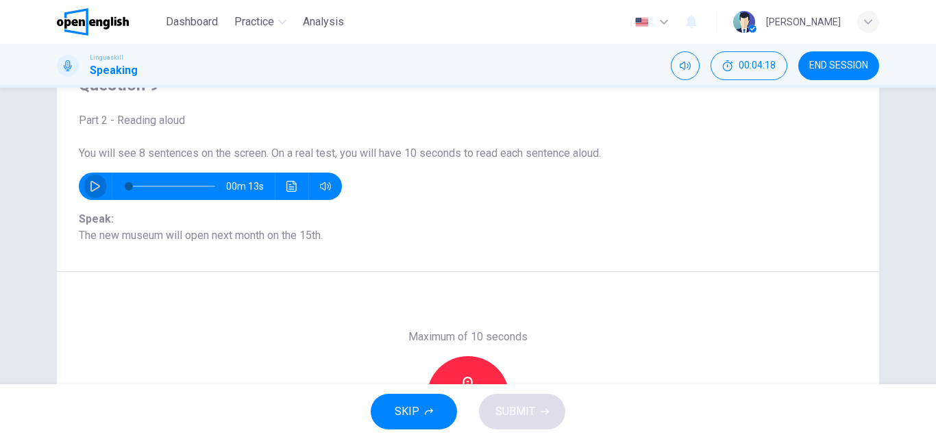
click at [90, 184] on icon "button" at bounding box center [95, 186] width 11 height 11
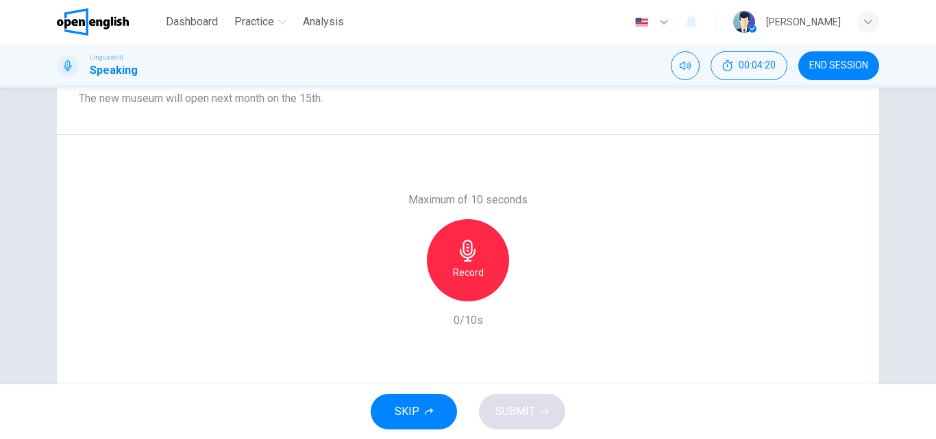
scroll to position [137, 0]
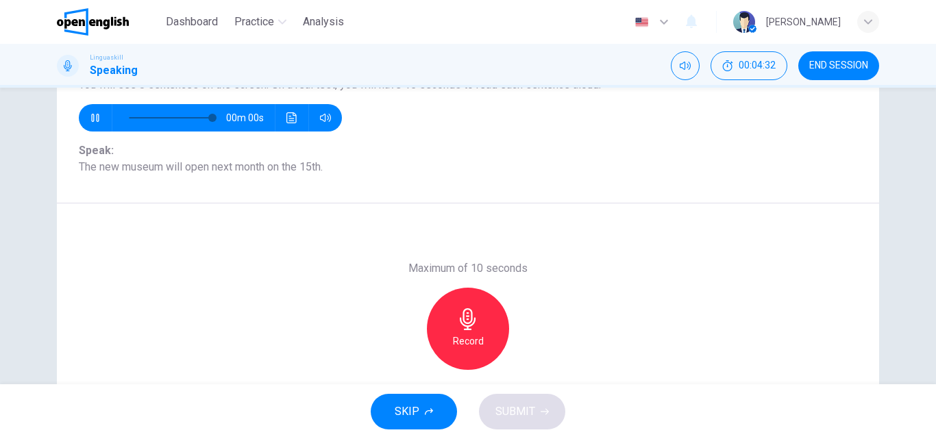
type input "*"
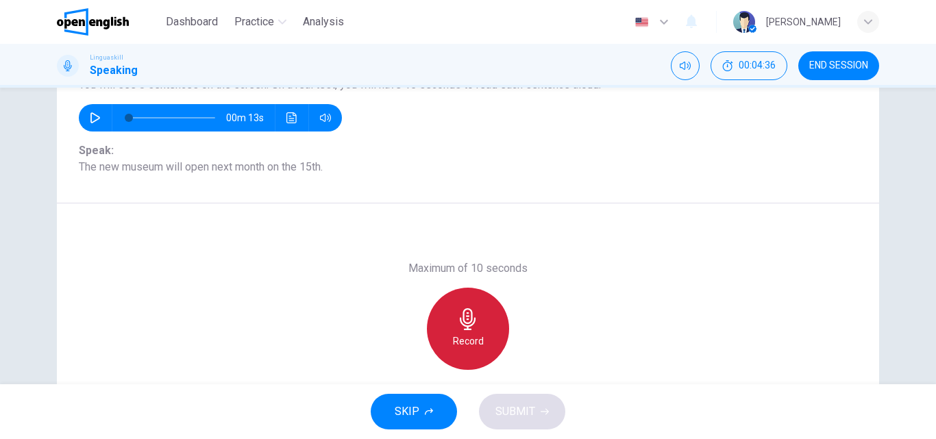
click at [452, 317] on div "Record" at bounding box center [468, 329] width 82 height 82
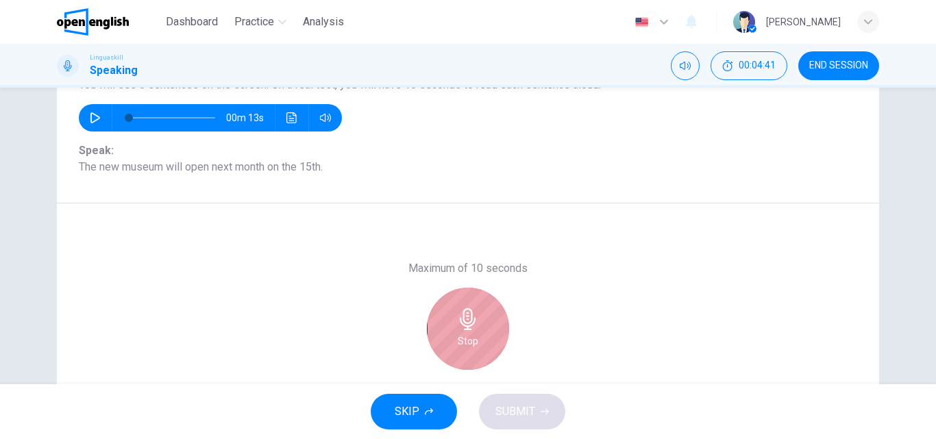
click at [467, 335] on h6 "Stop" at bounding box center [468, 341] width 21 height 16
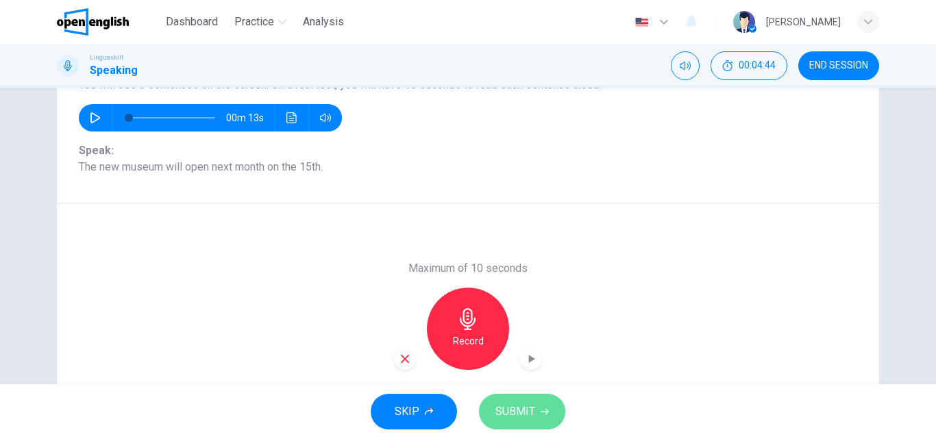
click at [532, 408] on span "SUBMIT" at bounding box center [516, 411] width 40 height 19
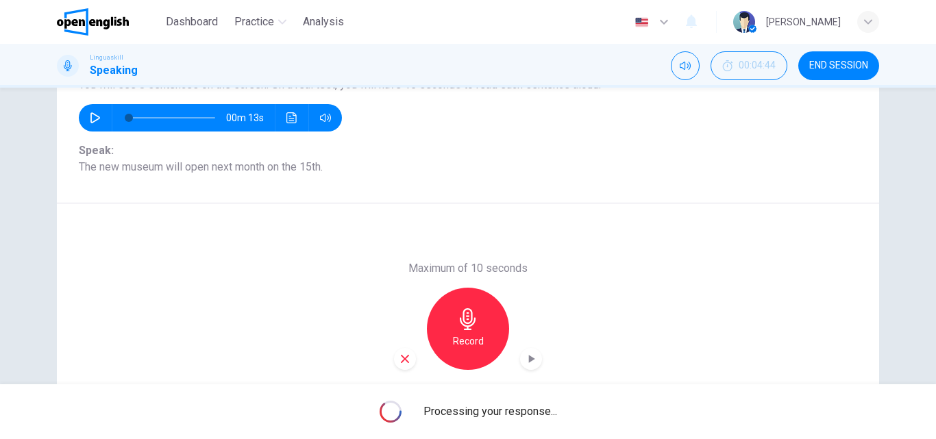
scroll to position [206, 0]
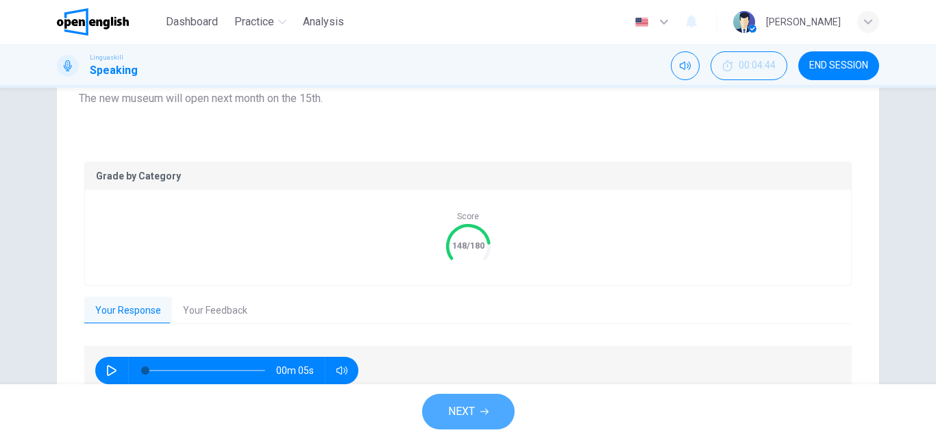
click at [468, 414] on span "NEXT" at bounding box center [461, 411] width 27 height 19
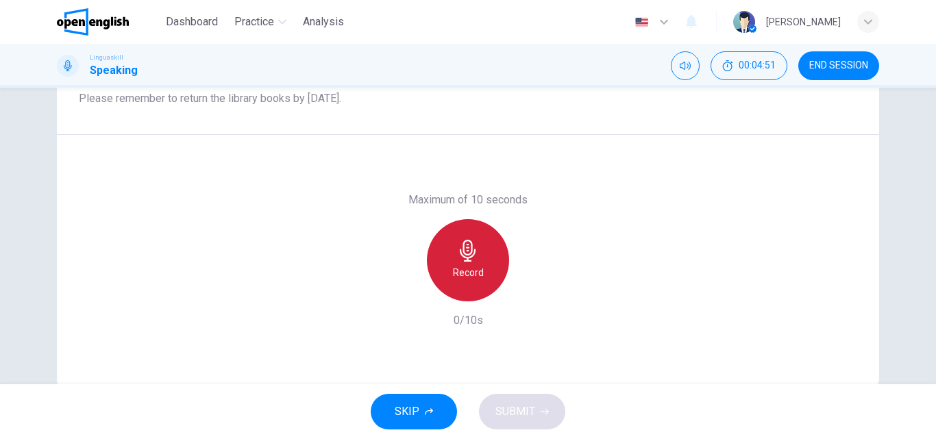
click at [476, 245] on div "Record" at bounding box center [468, 260] width 82 height 82
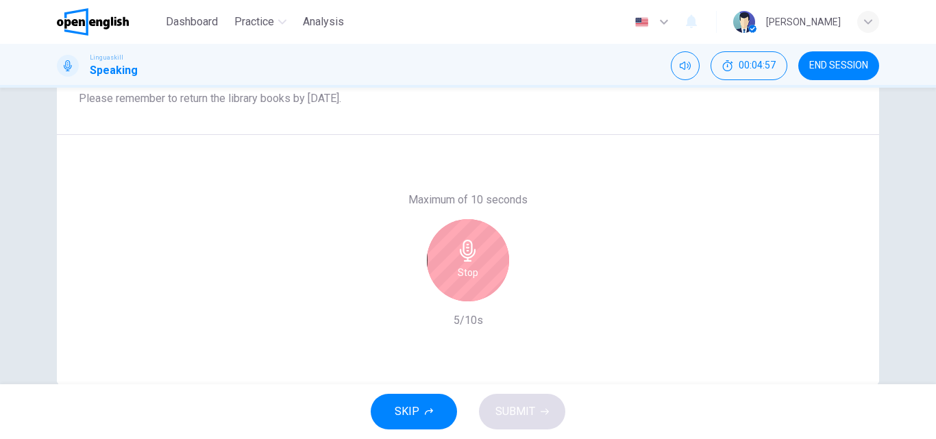
click at [460, 273] on h6 "Stop" at bounding box center [468, 273] width 21 height 16
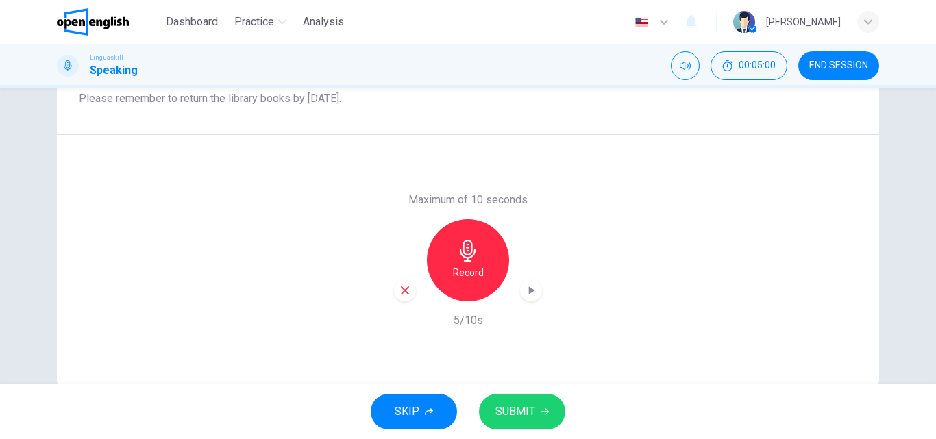
click at [531, 413] on span "SUBMIT" at bounding box center [516, 411] width 40 height 19
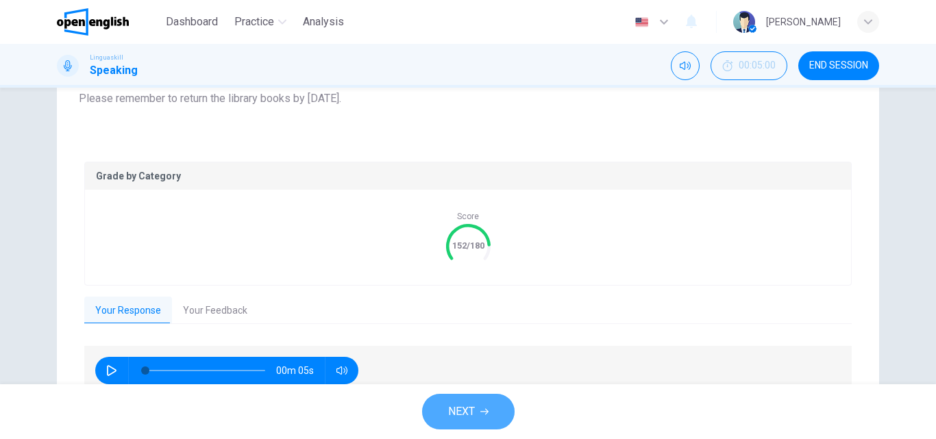
click at [459, 413] on span "NEXT" at bounding box center [461, 411] width 27 height 19
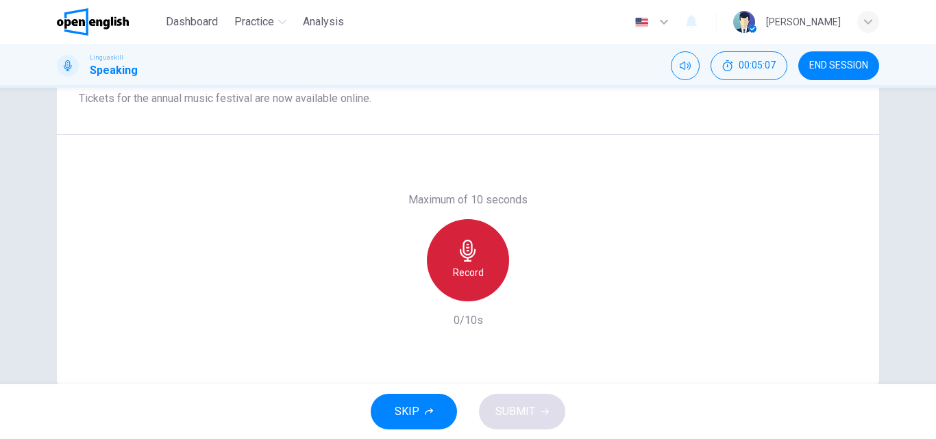
click at [466, 256] on icon "button" at bounding box center [468, 251] width 22 height 22
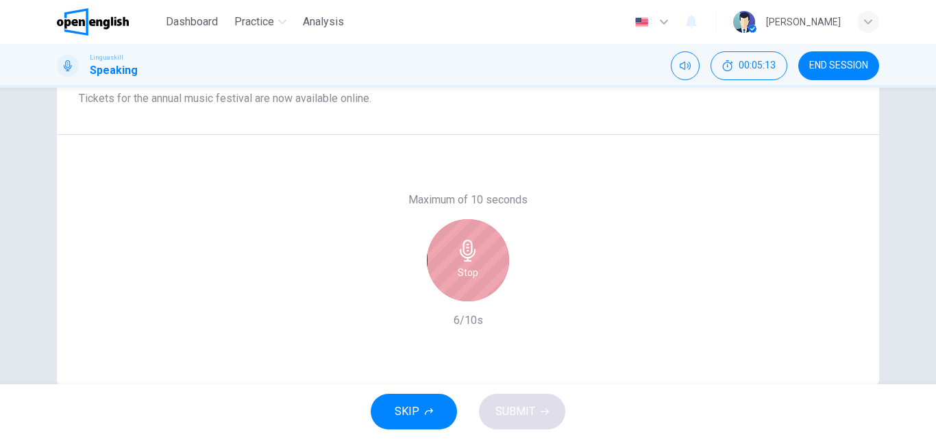
click at [466, 256] on icon "button" at bounding box center [468, 251] width 22 height 22
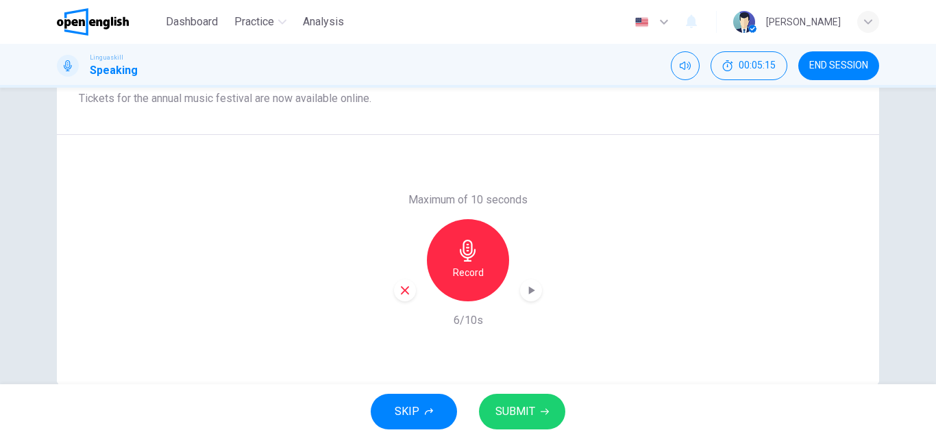
click at [529, 412] on span "SUBMIT" at bounding box center [516, 411] width 40 height 19
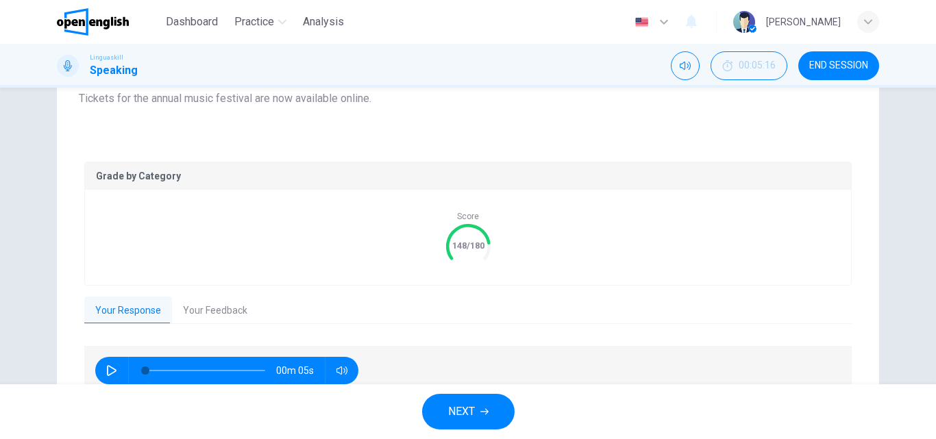
click at [473, 418] on span "NEXT" at bounding box center [461, 411] width 27 height 19
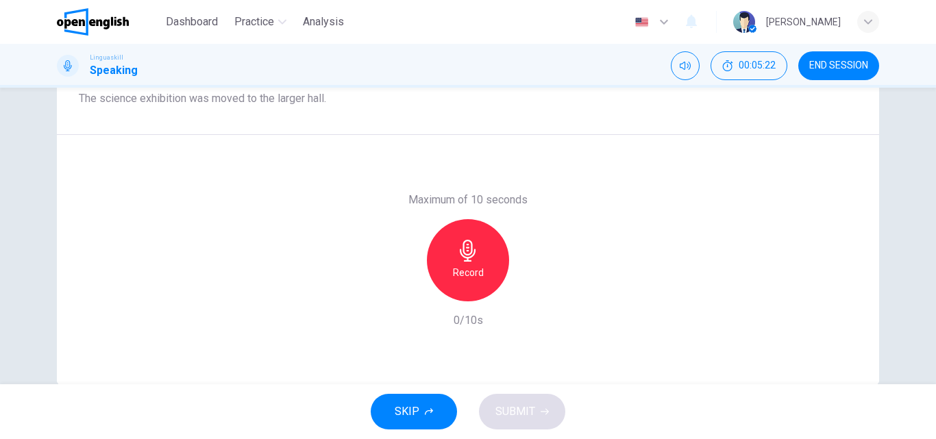
click at [461, 267] on h6 "Record" at bounding box center [468, 273] width 31 height 16
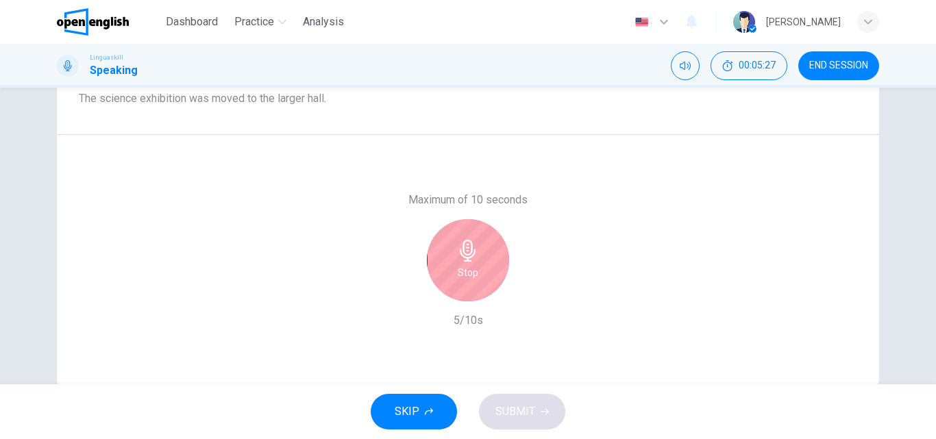
click at [451, 267] on div "Stop" at bounding box center [468, 260] width 82 height 82
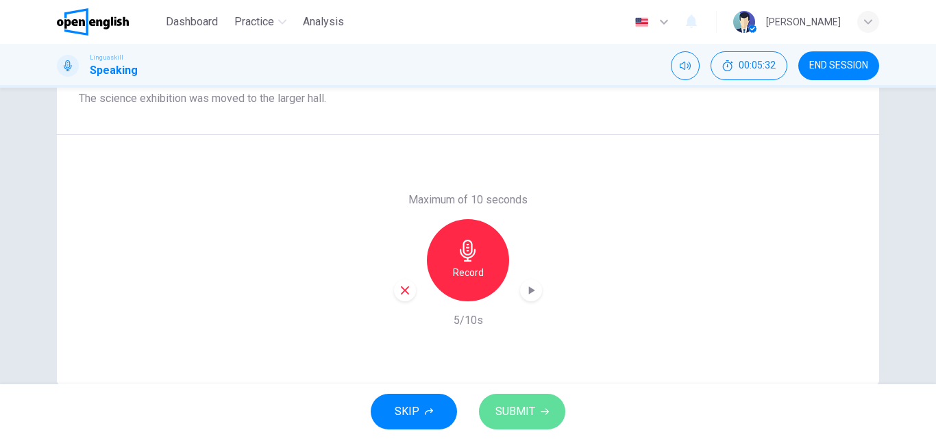
click at [527, 407] on span "SUBMIT" at bounding box center [516, 411] width 40 height 19
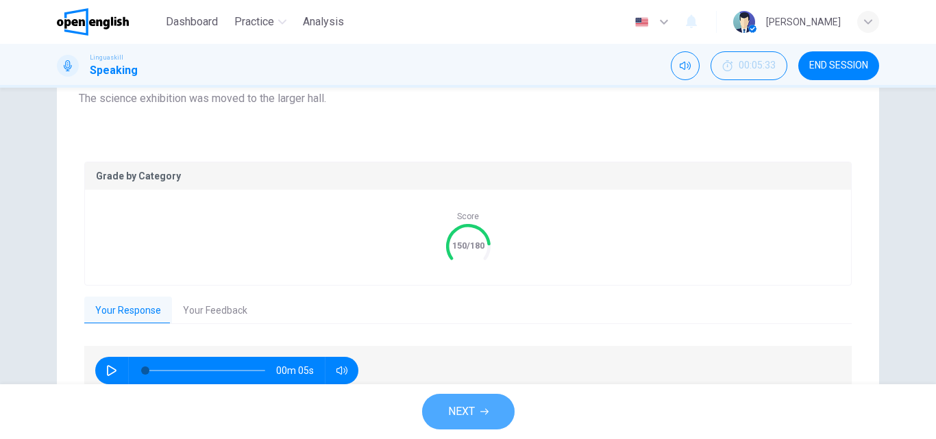
click at [472, 399] on button "NEXT" at bounding box center [468, 412] width 93 height 36
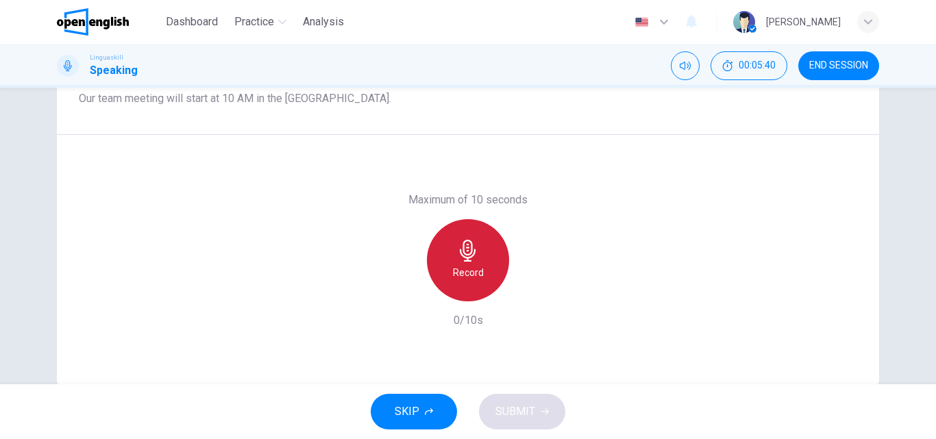
click at [457, 263] on div "Record" at bounding box center [468, 260] width 82 height 82
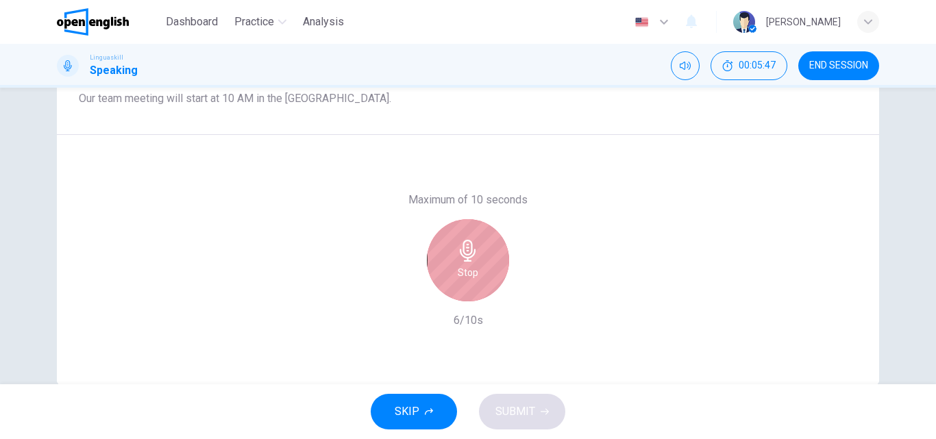
click at [457, 263] on div "Stop" at bounding box center [468, 260] width 82 height 82
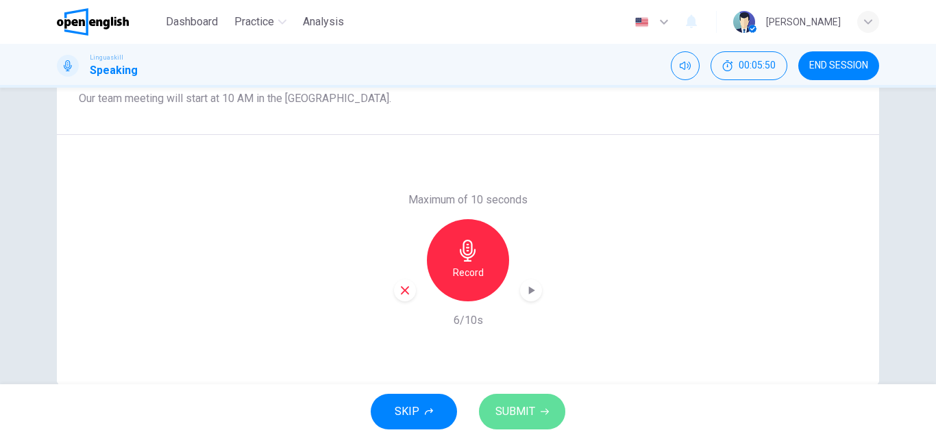
click at [533, 409] on span "SUBMIT" at bounding box center [516, 411] width 40 height 19
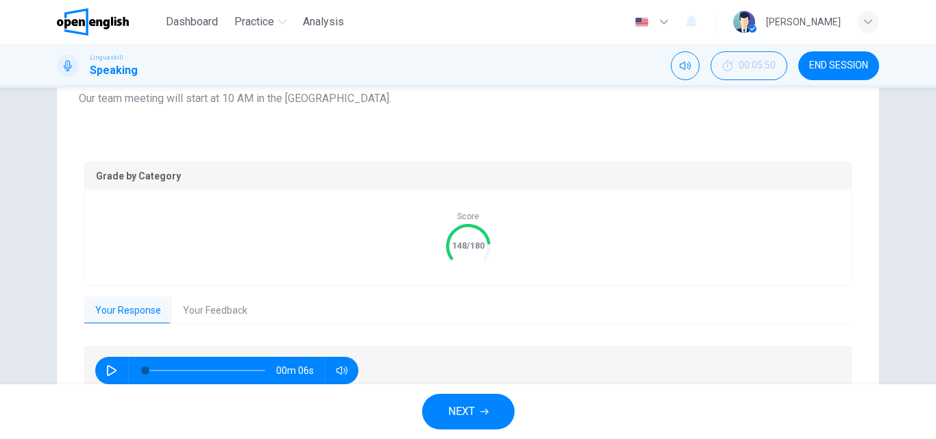
click at [466, 408] on span "NEXT" at bounding box center [461, 411] width 27 height 19
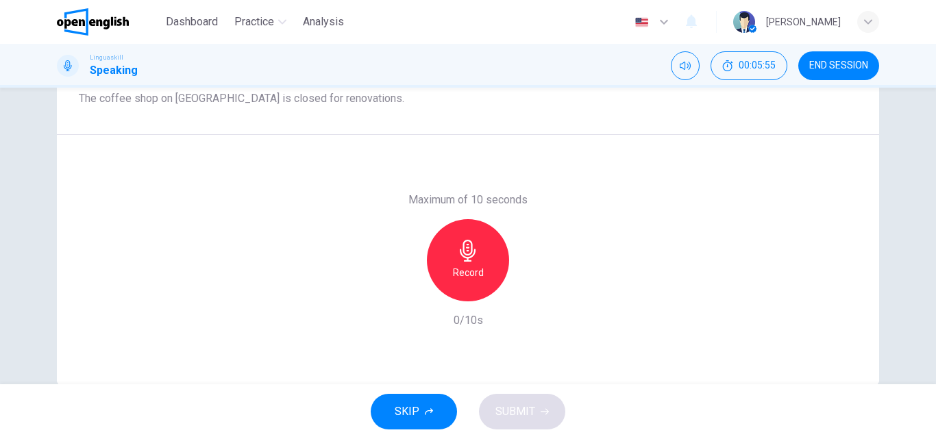
click at [479, 252] on div "Record" at bounding box center [468, 260] width 82 height 82
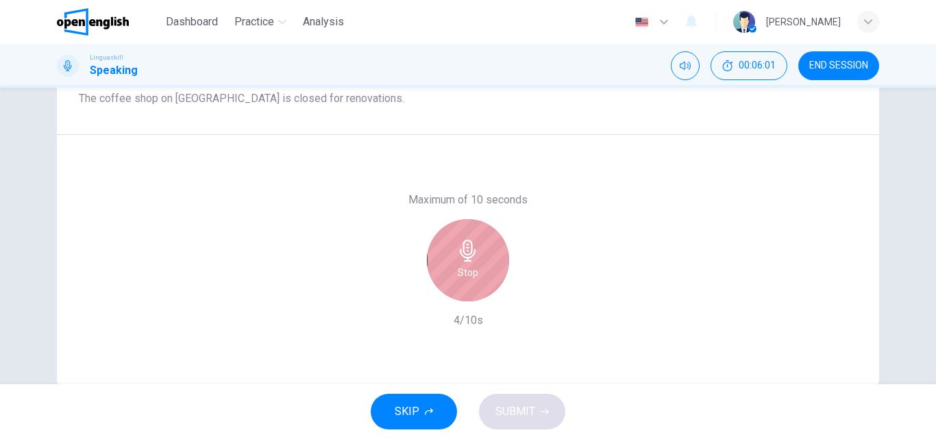
click at [470, 257] on icon "button" at bounding box center [468, 251] width 22 height 22
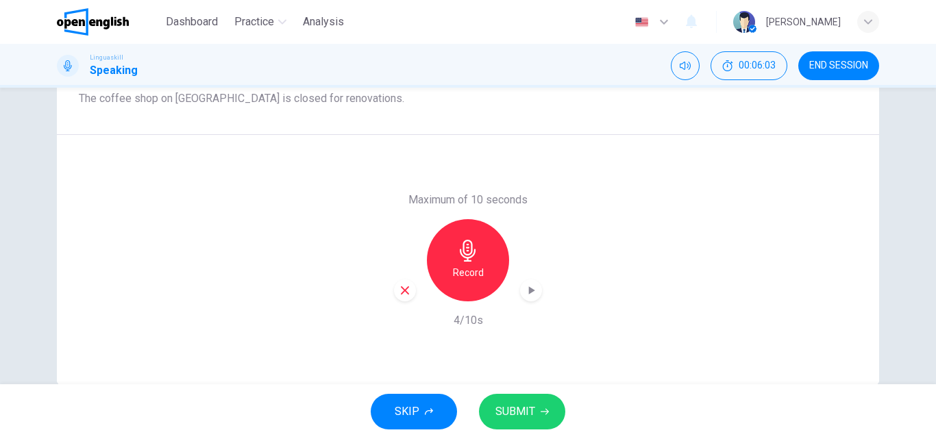
click at [522, 411] on span "SUBMIT" at bounding box center [516, 411] width 40 height 19
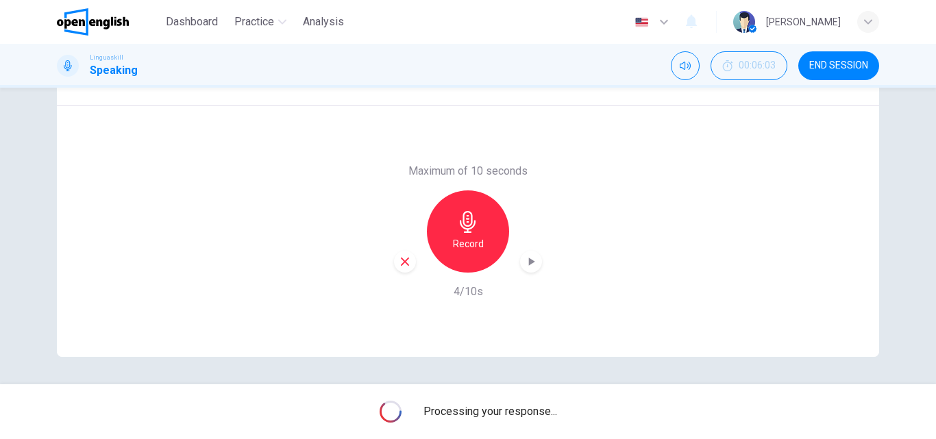
scroll to position [166, 0]
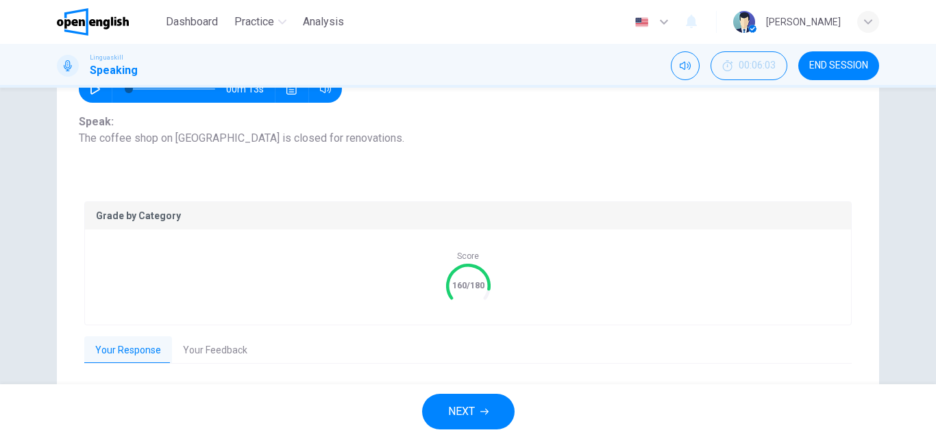
click at [457, 400] on button "NEXT" at bounding box center [468, 412] width 93 height 36
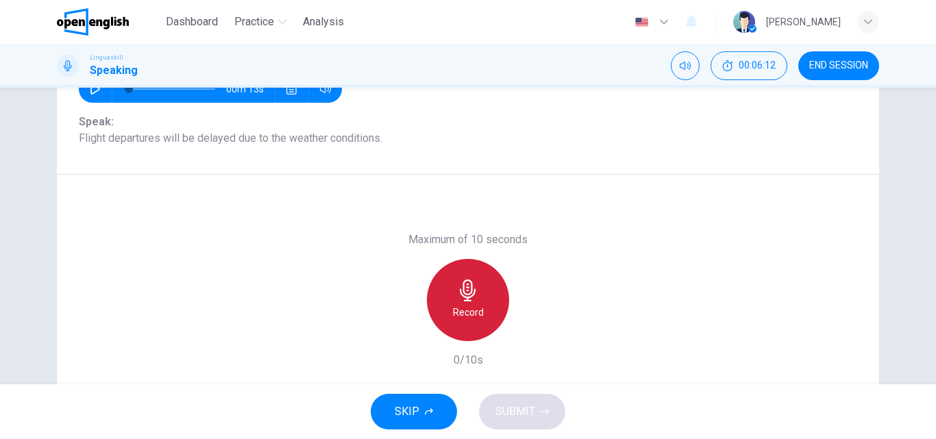
click at [463, 308] on h6 "Record" at bounding box center [468, 312] width 31 height 16
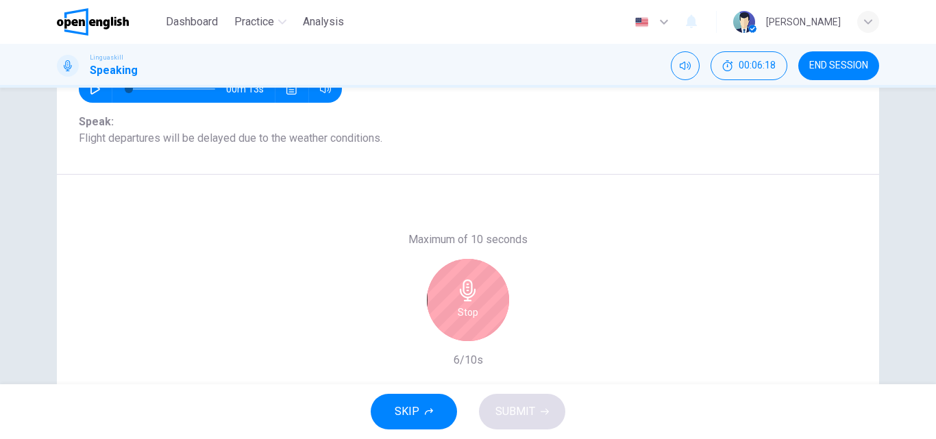
click at [474, 298] on icon "button" at bounding box center [468, 291] width 22 height 22
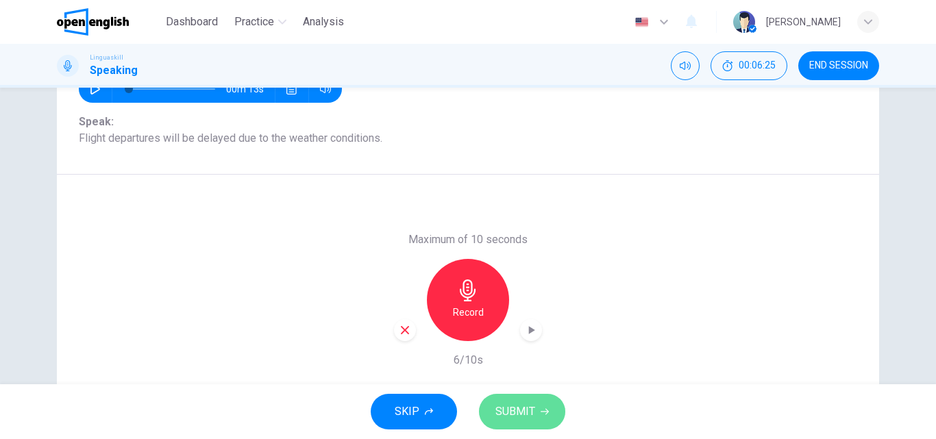
click at [521, 409] on span "SUBMIT" at bounding box center [516, 411] width 40 height 19
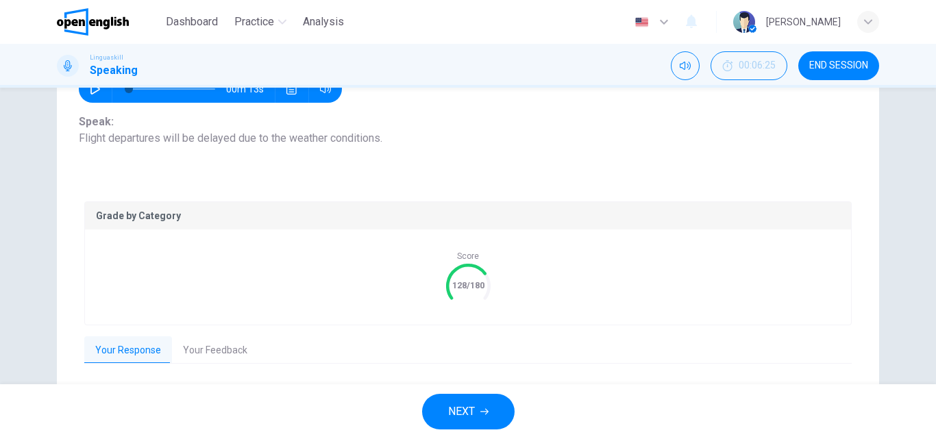
scroll to position [234, 0]
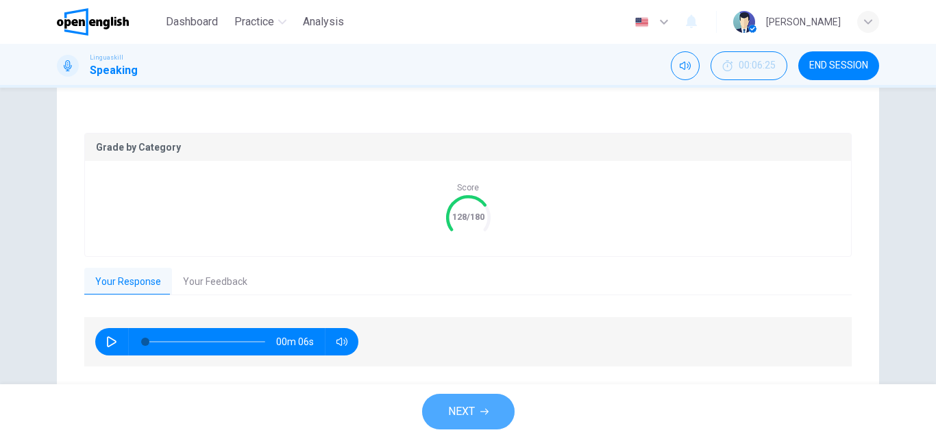
click at [448, 409] on span "NEXT" at bounding box center [461, 411] width 27 height 19
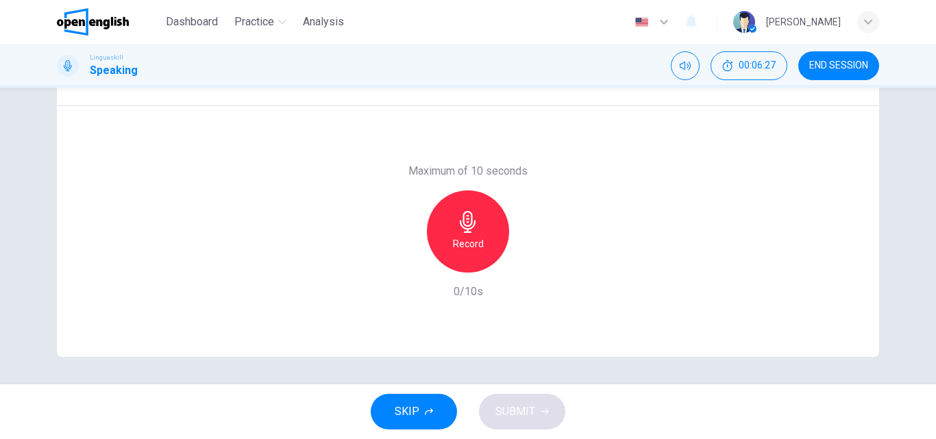
scroll to position [97, 0]
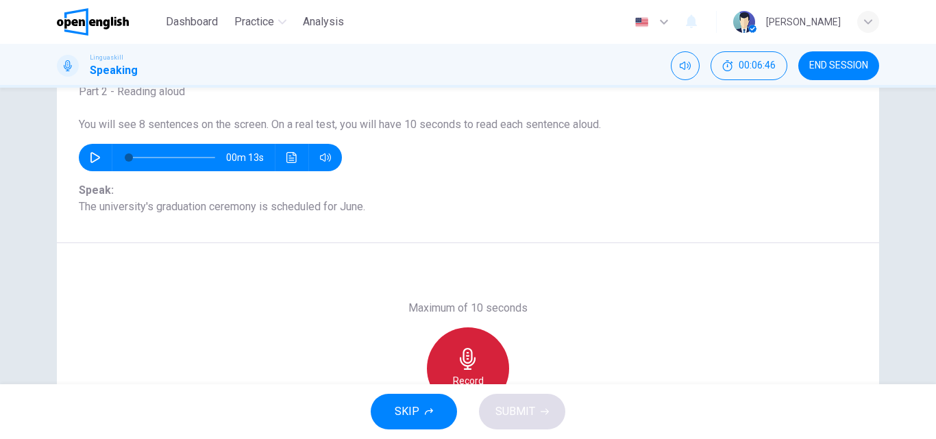
click at [472, 368] on icon "button" at bounding box center [468, 359] width 22 height 22
click at [481, 362] on div "Stop" at bounding box center [468, 369] width 82 height 82
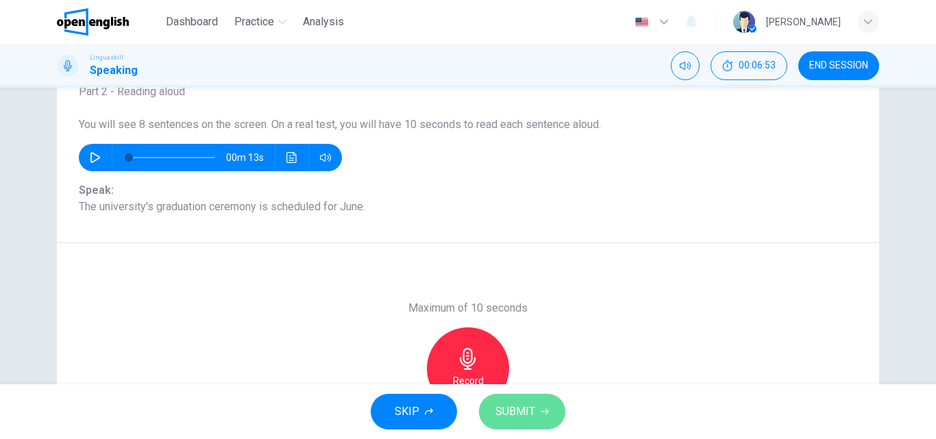
drag, startPoint x: 520, startPoint y: 410, endPoint x: 651, endPoint y: 287, distance: 179.5
click at [522, 407] on span "SUBMIT" at bounding box center [516, 411] width 40 height 19
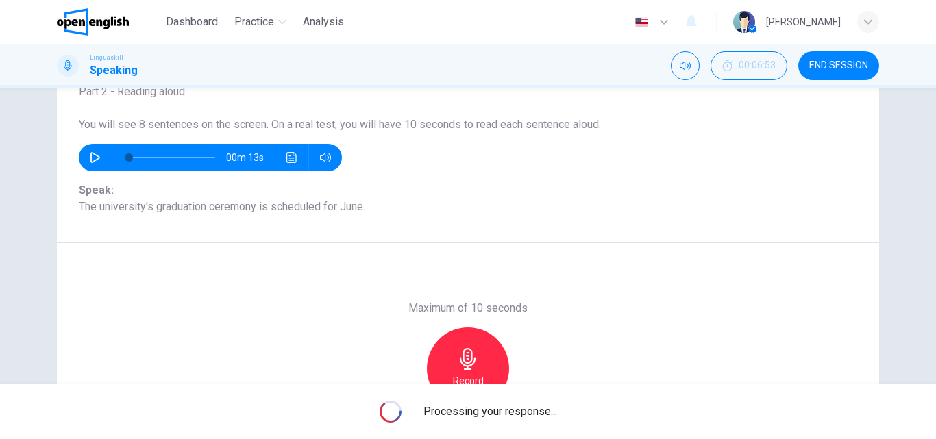
scroll to position [166, 0]
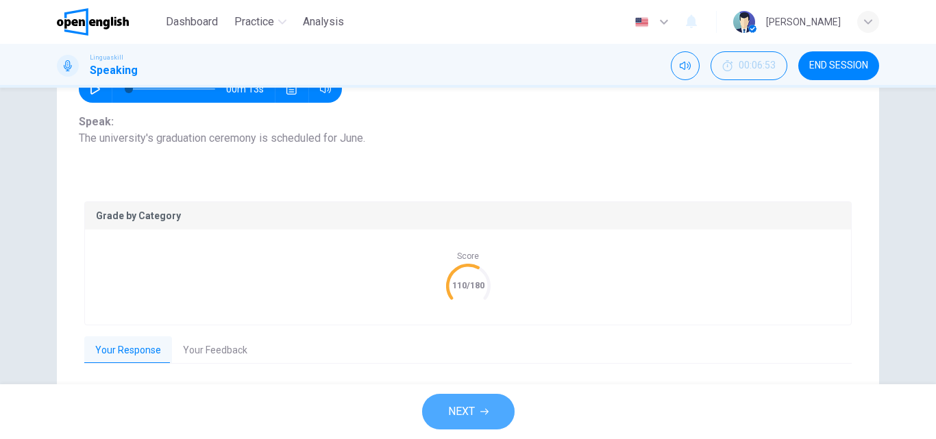
click at [470, 409] on span "NEXT" at bounding box center [461, 411] width 27 height 19
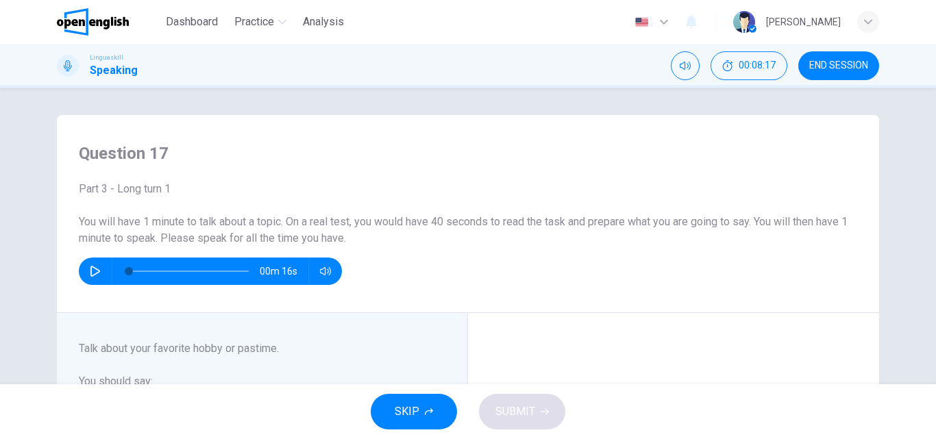
scroll to position [137, 0]
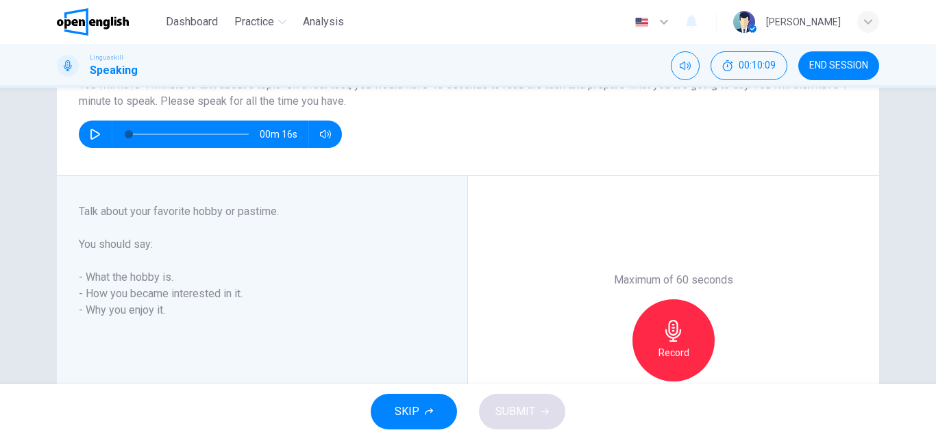
click at [673, 335] on icon "button" at bounding box center [674, 331] width 22 height 22
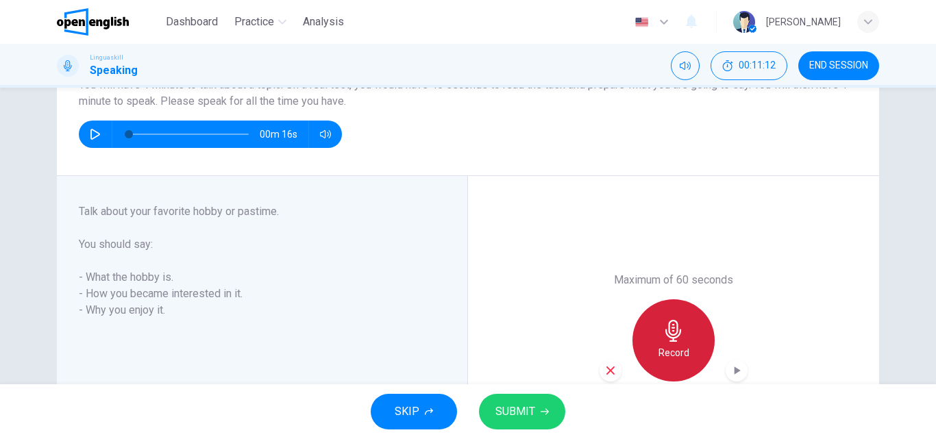
click at [682, 341] on div "Record" at bounding box center [674, 341] width 82 height 82
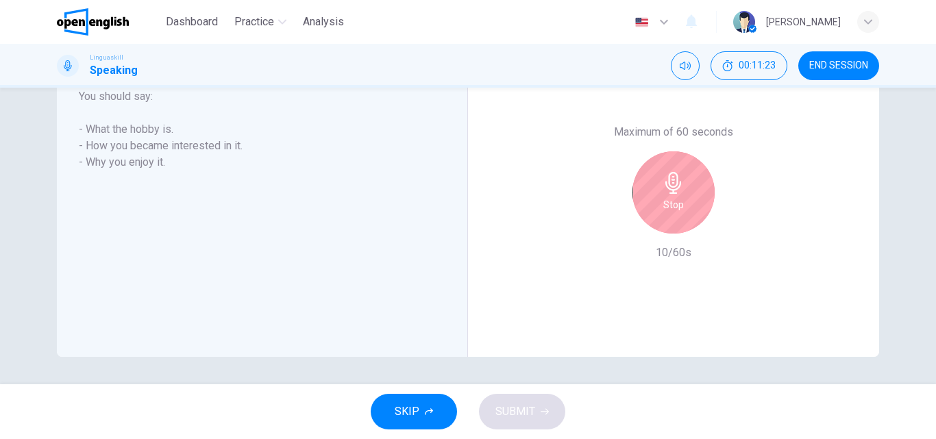
scroll to position [148, 0]
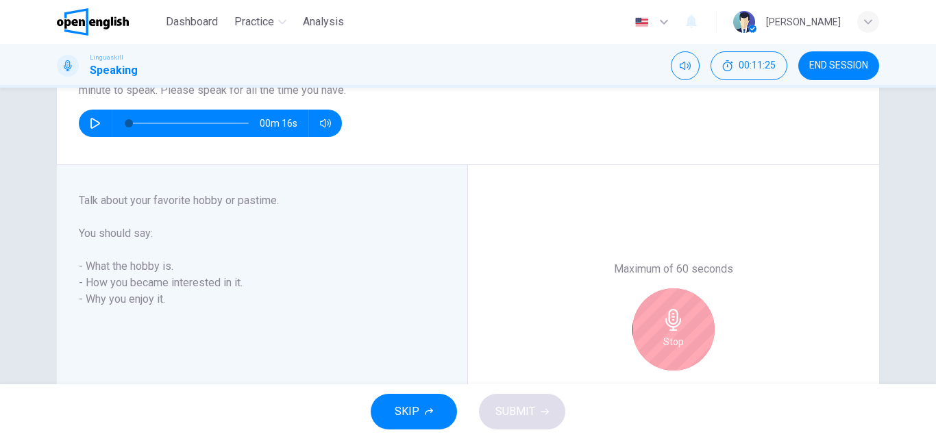
click at [690, 335] on div "Stop" at bounding box center [674, 330] width 82 height 82
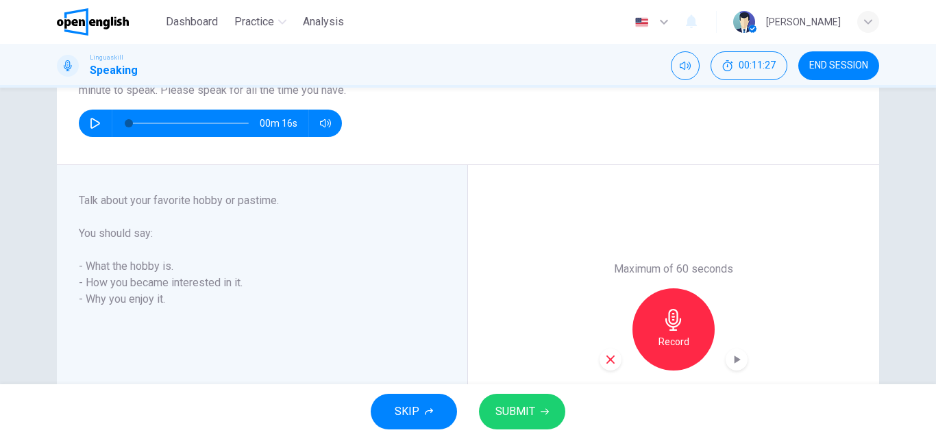
click at [522, 406] on span "SUBMIT" at bounding box center [516, 411] width 40 height 19
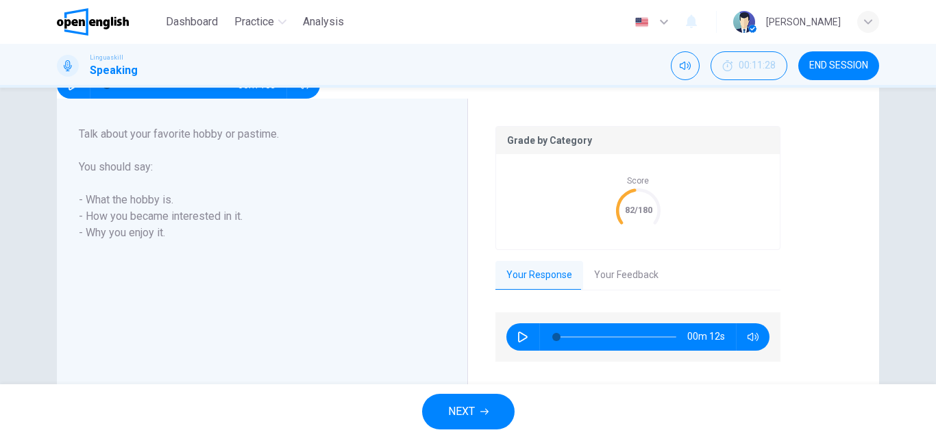
click at [457, 409] on span "NEXT" at bounding box center [461, 411] width 27 height 19
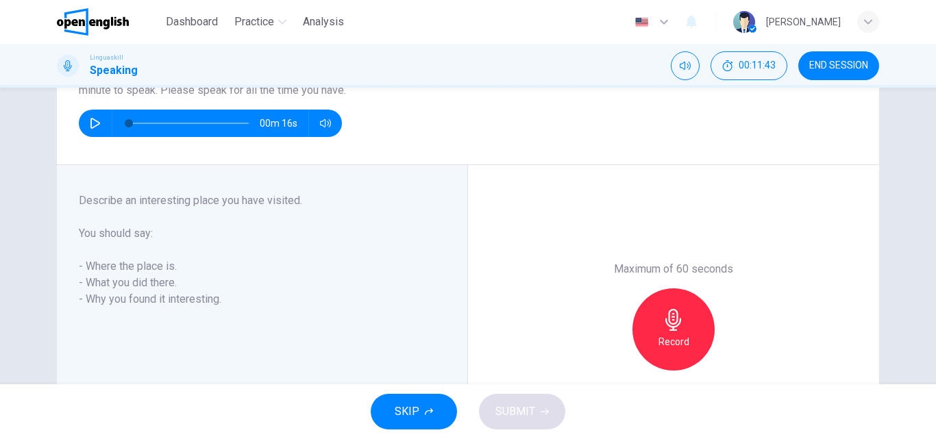
click at [663, 325] on icon "button" at bounding box center [674, 320] width 22 height 22
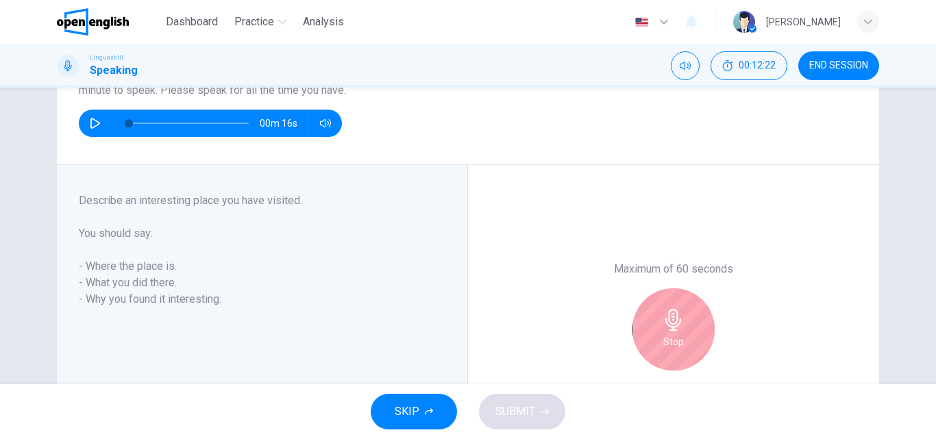
click at [678, 330] on icon "button" at bounding box center [674, 320] width 22 height 22
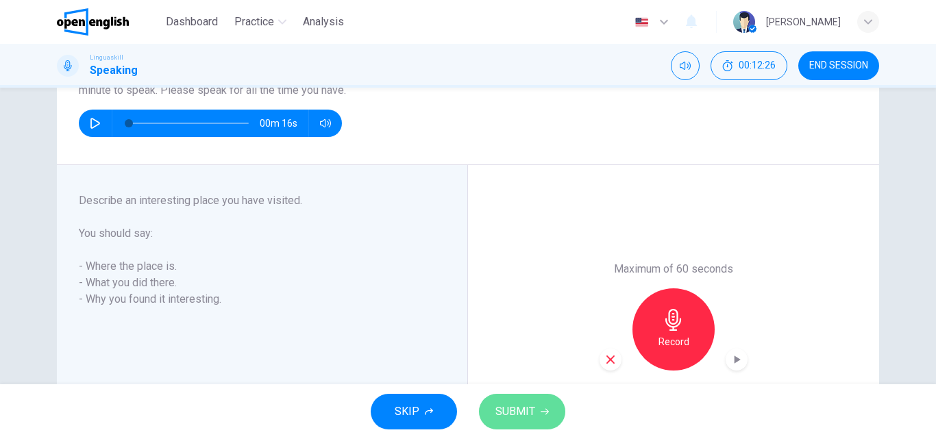
click at [517, 411] on span "SUBMIT" at bounding box center [516, 411] width 40 height 19
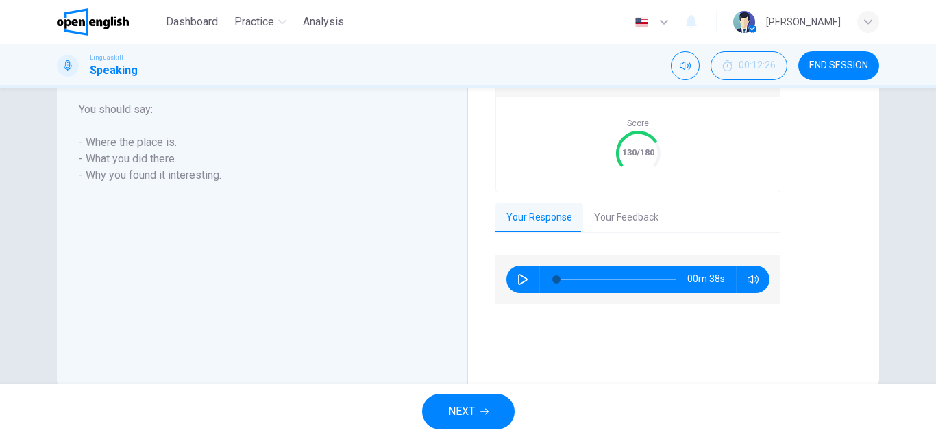
scroll to position [313, 0]
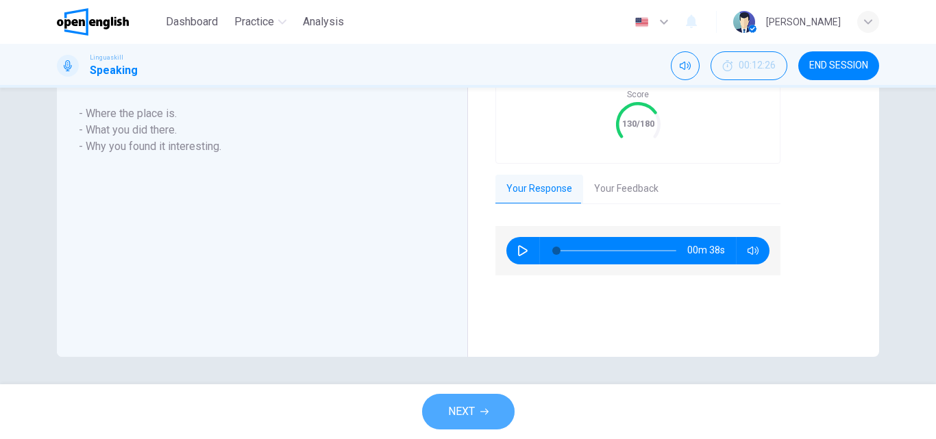
click at [450, 408] on span "NEXT" at bounding box center [461, 411] width 27 height 19
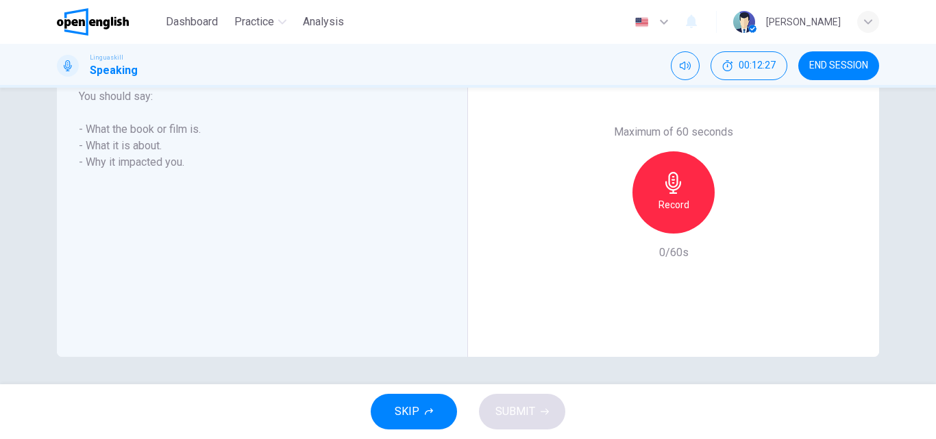
scroll to position [148, 0]
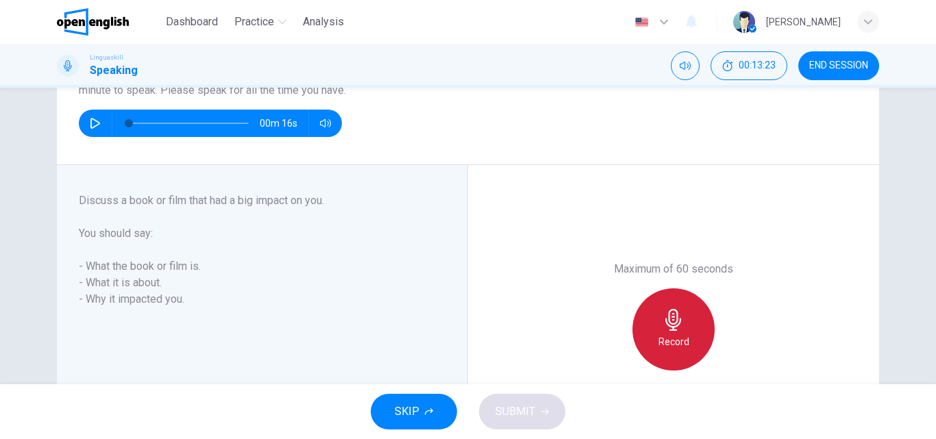
click at [666, 334] on h6 "Record" at bounding box center [674, 342] width 31 height 16
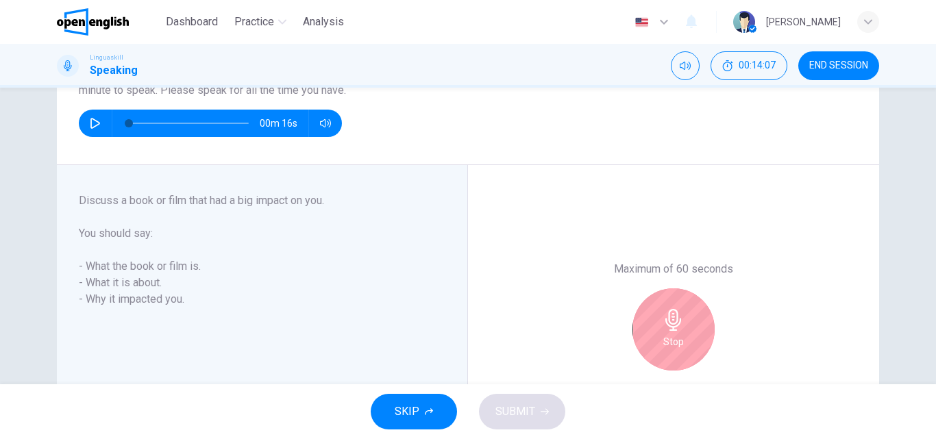
click at [683, 332] on div "Stop" at bounding box center [674, 330] width 82 height 82
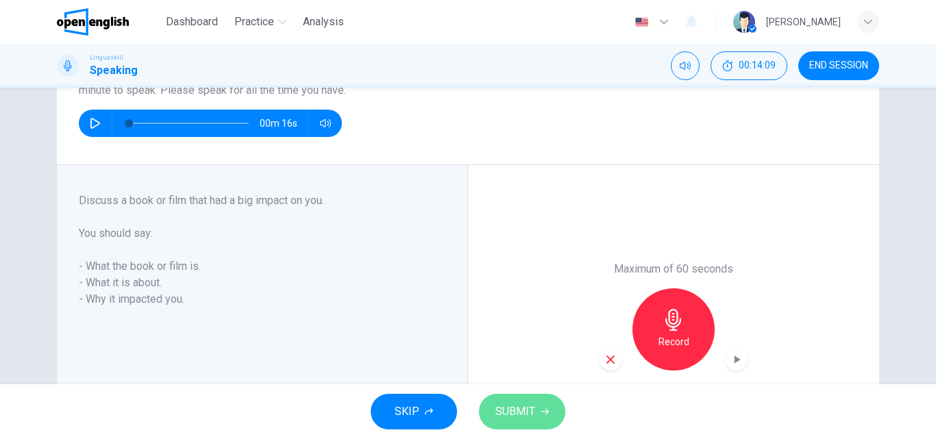
click at [521, 407] on span "SUBMIT" at bounding box center [516, 411] width 40 height 19
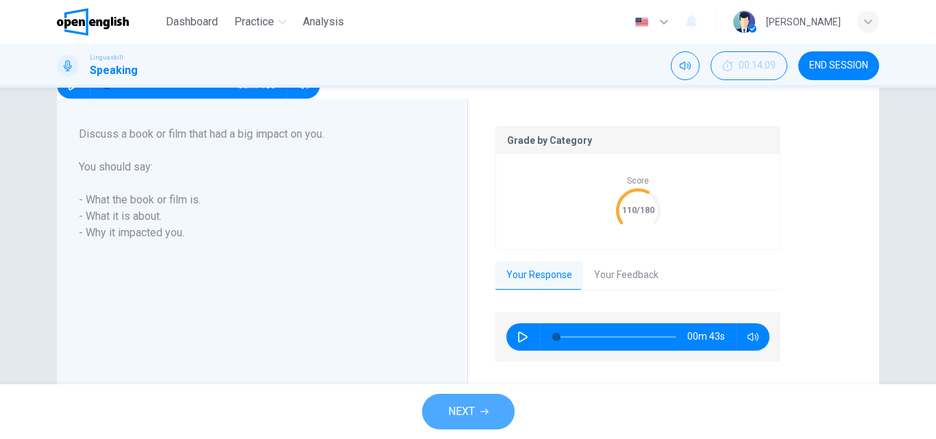
click at [465, 416] on span "NEXT" at bounding box center [461, 411] width 27 height 19
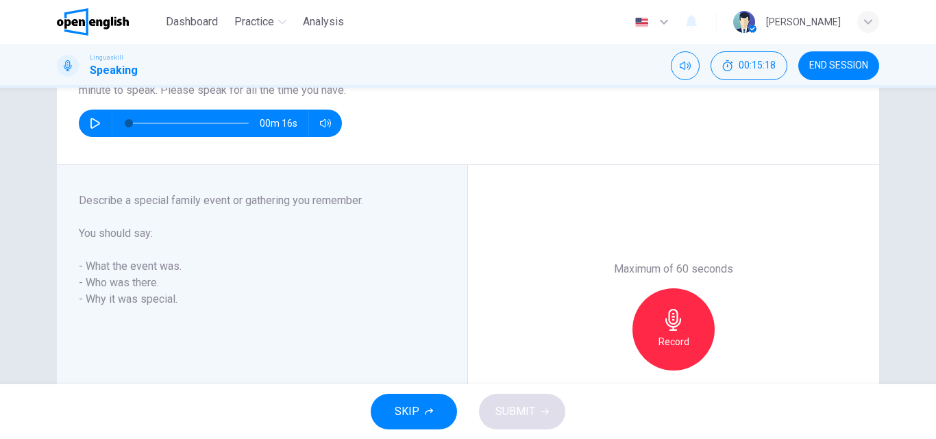
click at [659, 321] on div "Record" at bounding box center [674, 330] width 82 height 82
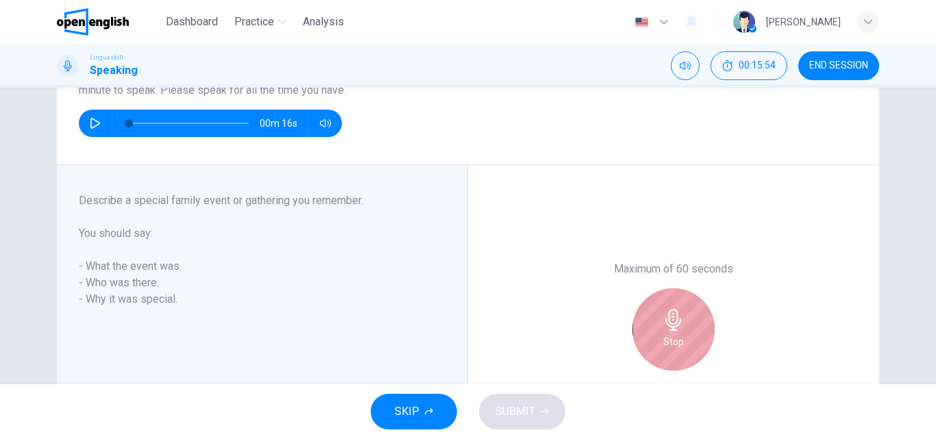
click at [659, 321] on div "Stop" at bounding box center [674, 330] width 82 height 82
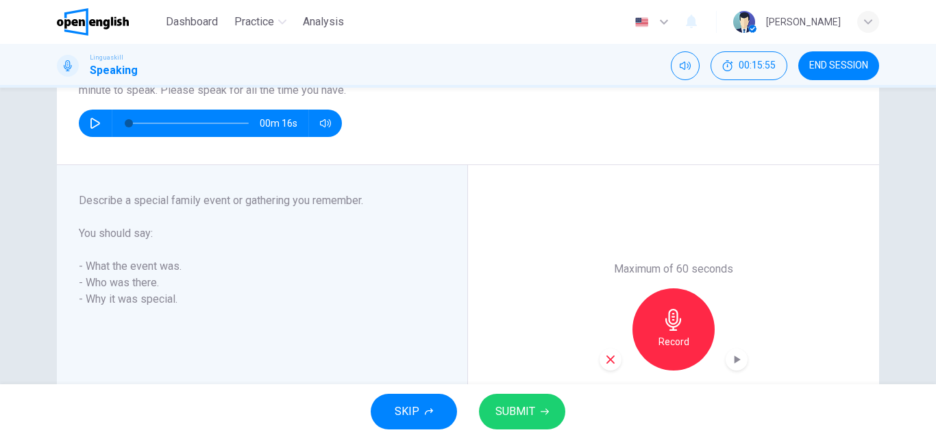
click at [516, 408] on span "SUBMIT" at bounding box center [516, 411] width 40 height 19
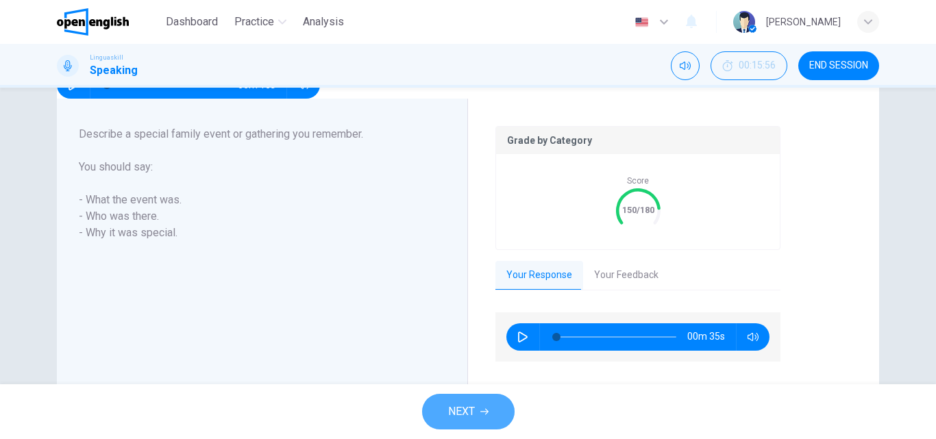
click at [457, 415] on span "NEXT" at bounding box center [461, 411] width 27 height 19
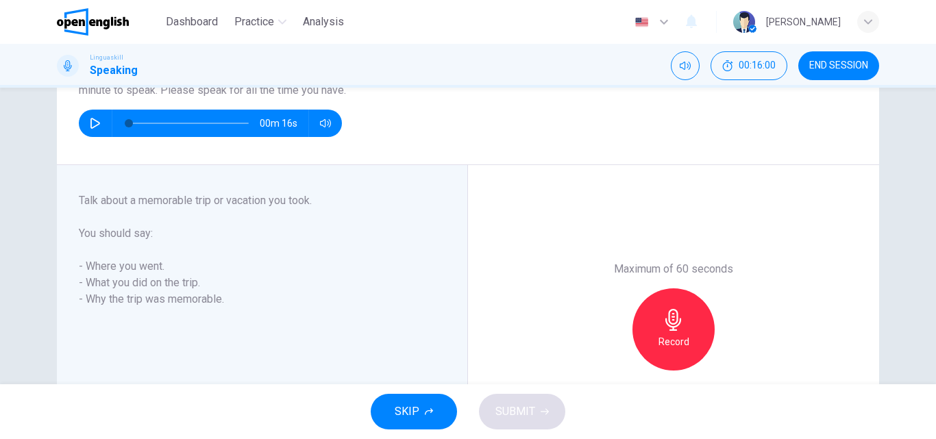
scroll to position [217, 0]
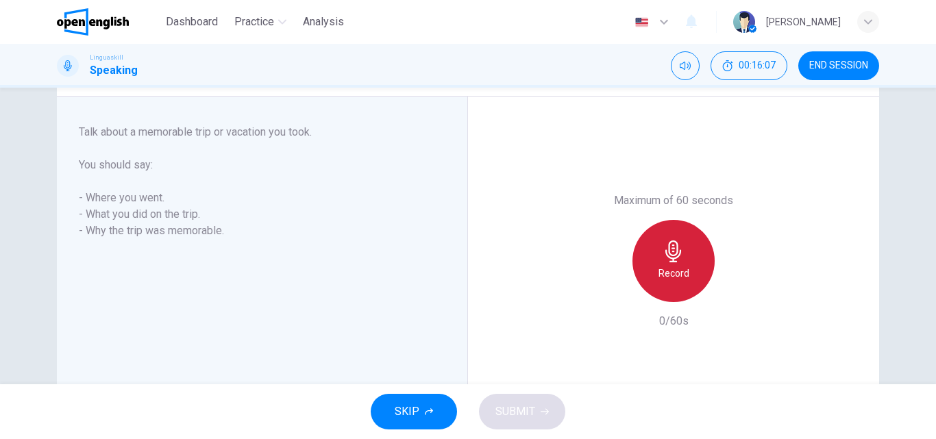
click at [663, 255] on icon "button" at bounding box center [674, 252] width 22 height 22
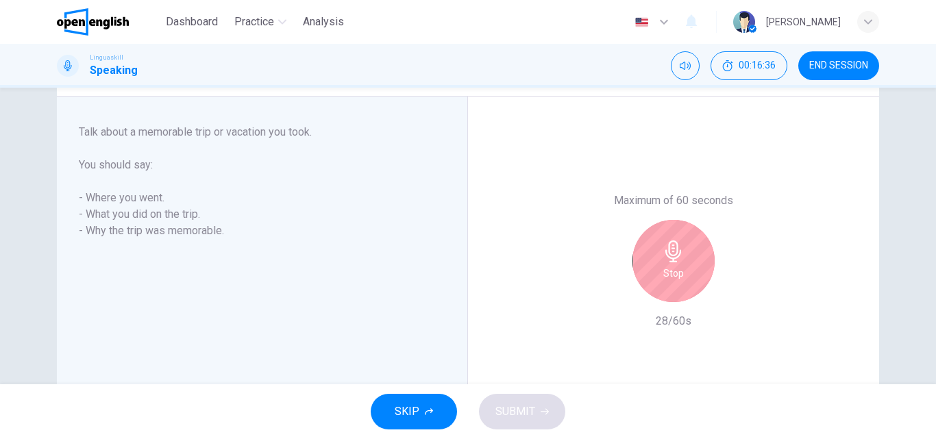
click at [663, 255] on icon "button" at bounding box center [674, 252] width 22 height 22
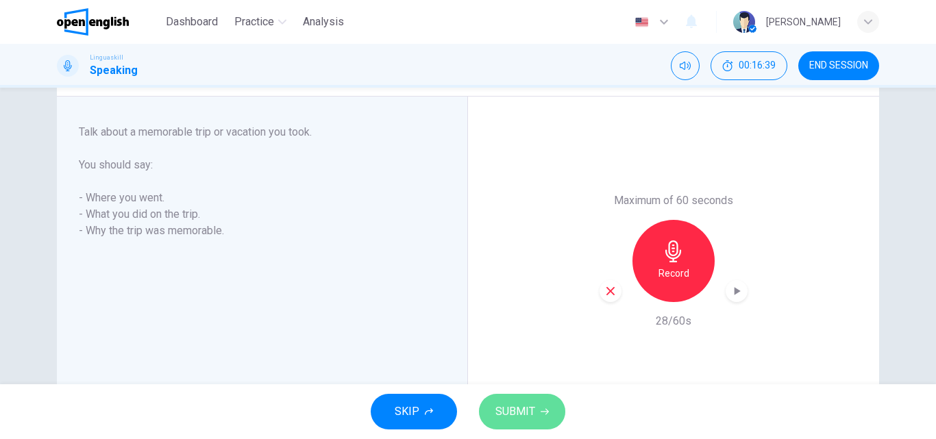
click at [518, 410] on span "SUBMIT" at bounding box center [516, 411] width 40 height 19
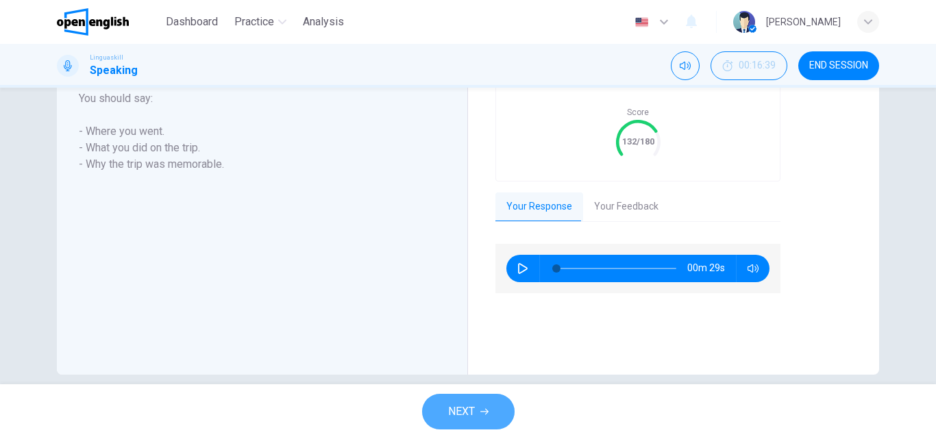
click at [446, 411] on button "NEXT" at bounding box center [468, 412] width 93 height 36
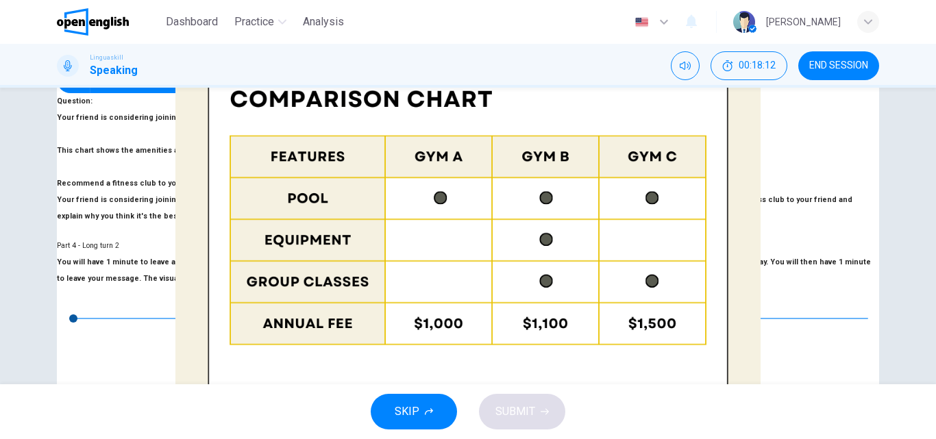
scroll to position [343, 0]
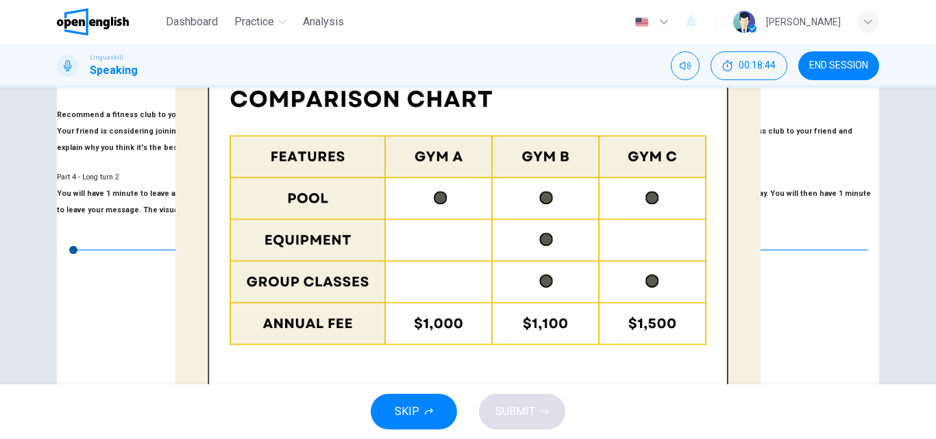
drag, startPoint x: 516, startPoint y: 408, endPoint x: 598, endPoint y: 420, distance: 82.5
click at [517, 408] on span "SUBMIT" at bounding box center [516, 411] width 40 height 19
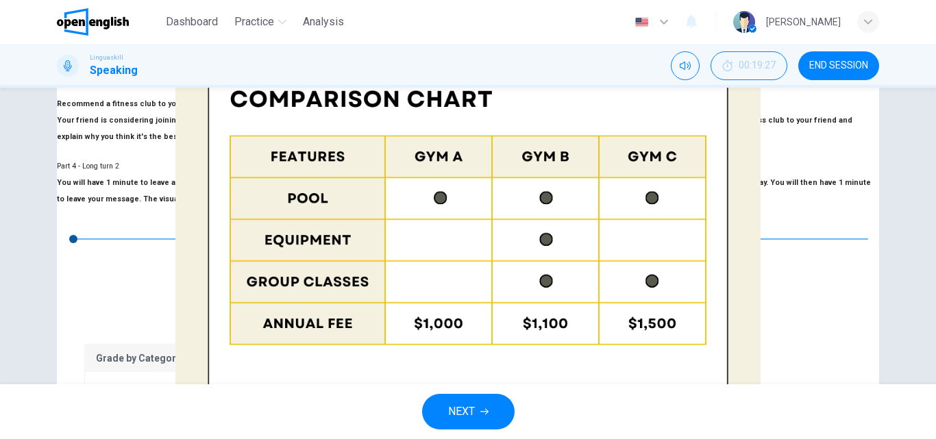
scroll to position [370, 0]
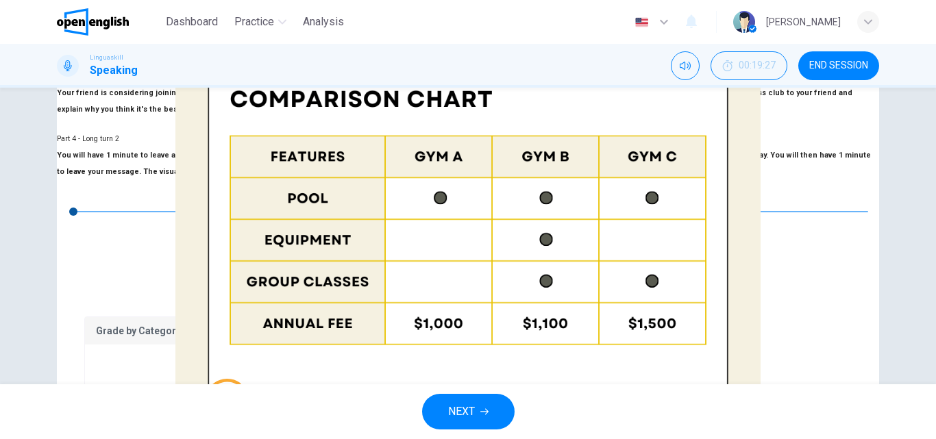
click at [464, 404] on span "NEXT" at bounding box center [461, 411] width 27 height 19
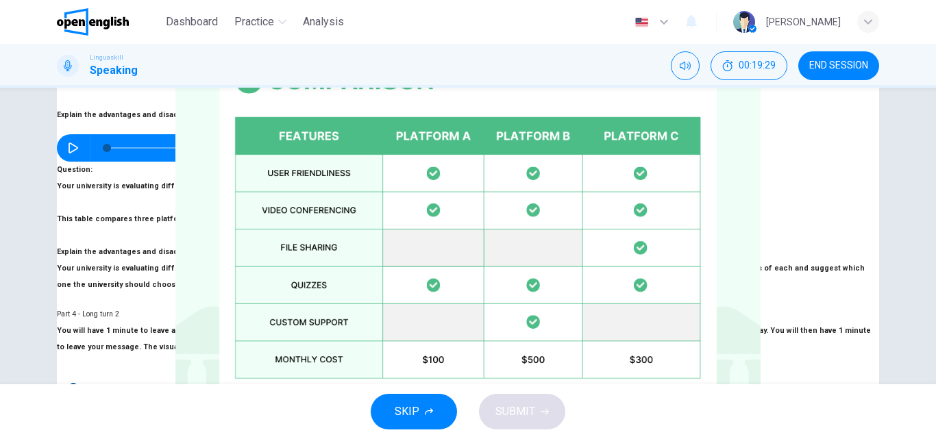
scroll to position [137, 0]
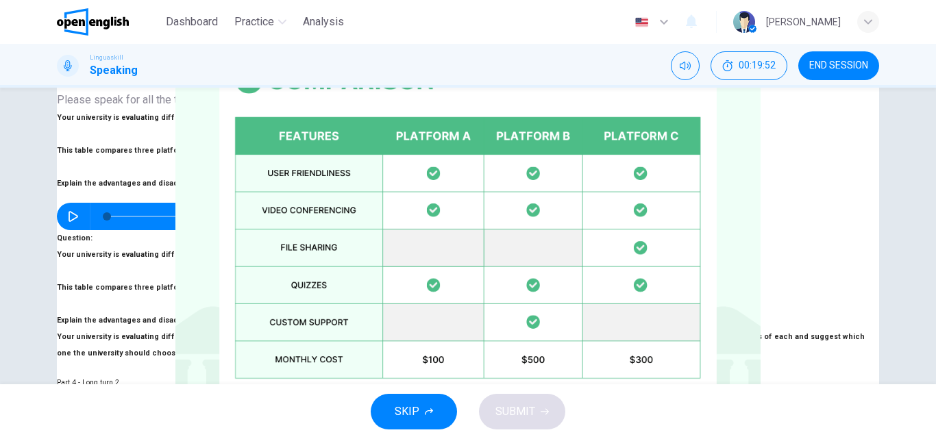
click at [614, 333] on span "Your university is evaluating different online learning platforms. This table c…" at bounding box center [461, 345] width 808 height 25
drag, startPoint x: 613, startPoint y: 204, endPoint x: 664, endPoint y: 207, distance: 50.8
click at [664, 333] on span "Your university is evaluating different online learning platforms. This table c…" at bounding box center [461, 345] width 808 height 25
drag, startPoint x: 596, startPoint y: 202, endPoint x: 631, endPoint y: 219, distance: 38.0
click at [618, 333] on span "Your university is evaluating different online learning platforms. This table c…" at bounding box center [461, 345] width 808 height 25
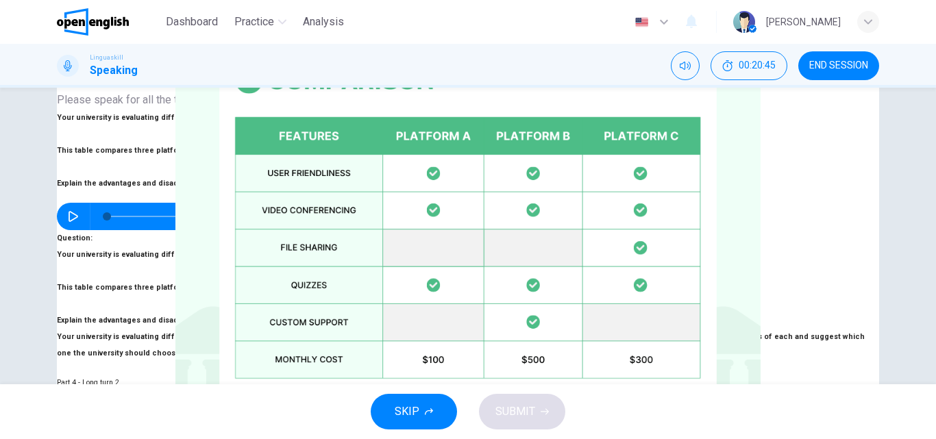
scroll to position [343, 0]
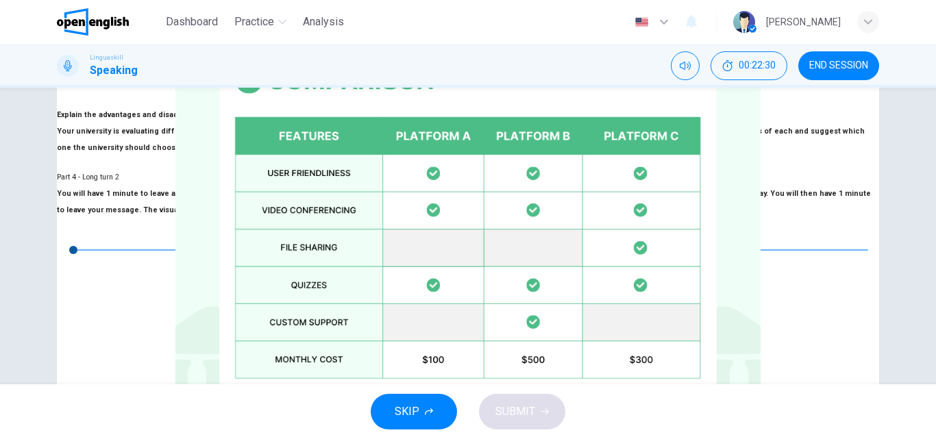
click at [515, 412] on span "SUBMIT" at bounding box center [516, 411] width 40 height 19
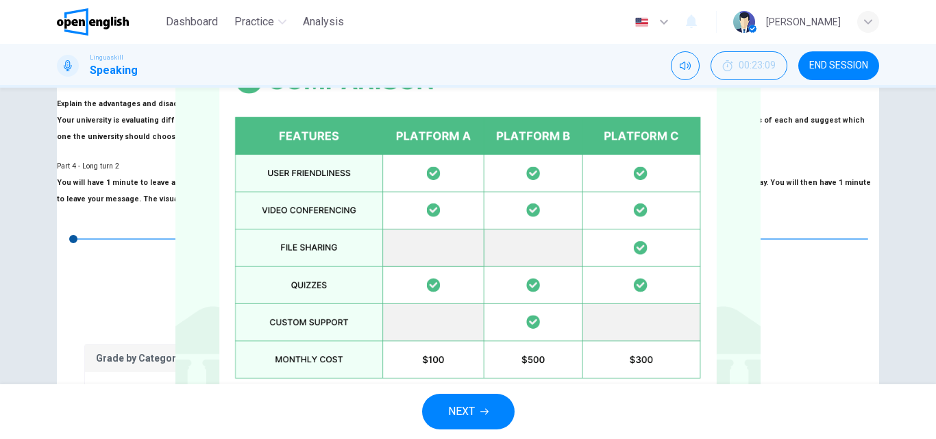
scroll to position [370, 0]
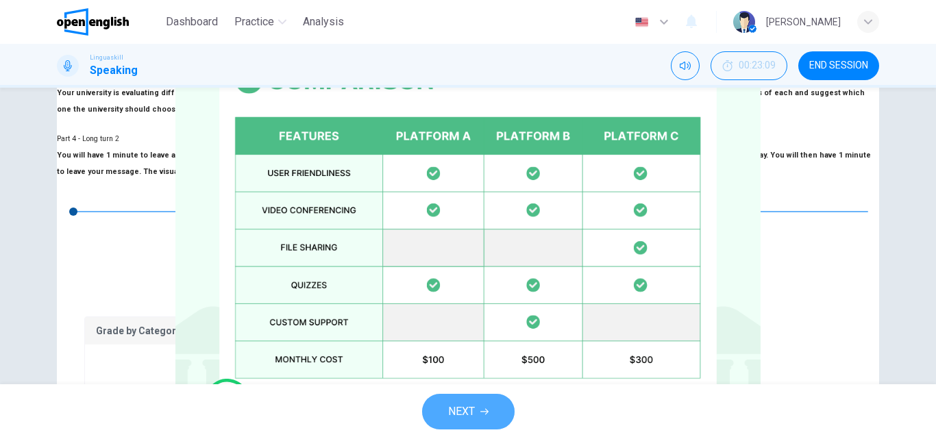
click at [459, 413] on span "NEXT" at bounding box center [461, 411] width 27 height 19
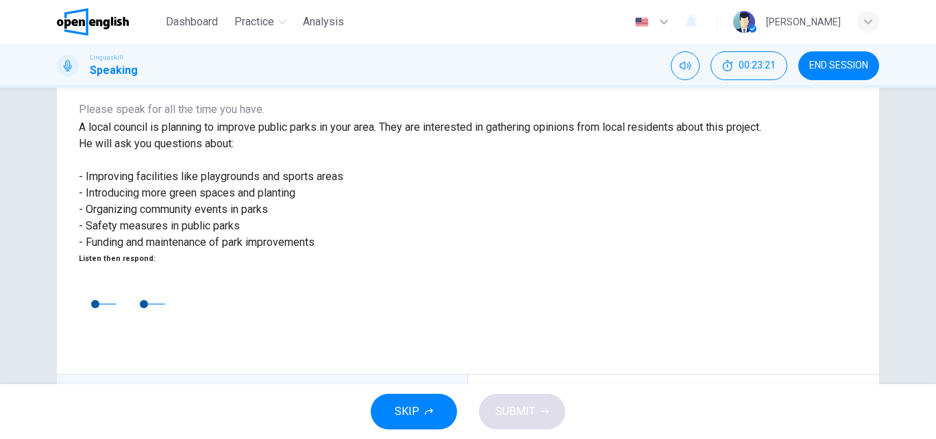
scroll to position [206, 0]
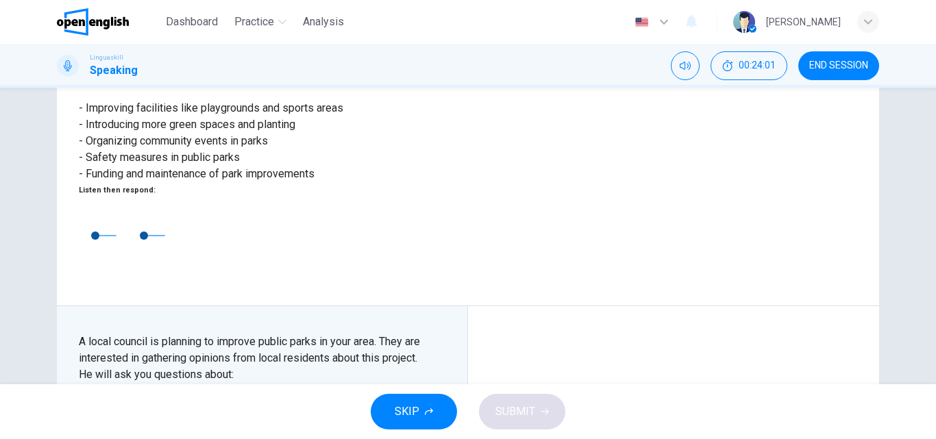
type input "*"
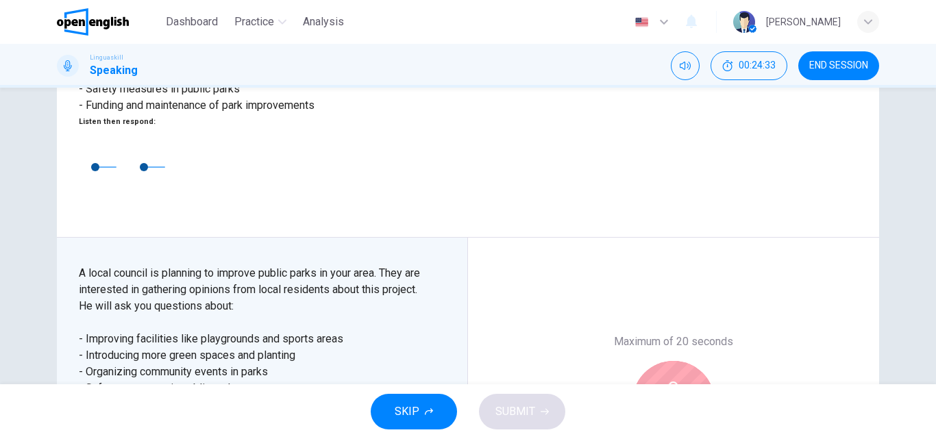
click at [664, 382] on icon "button" at bounding box center [674, 393] width 22 height 22
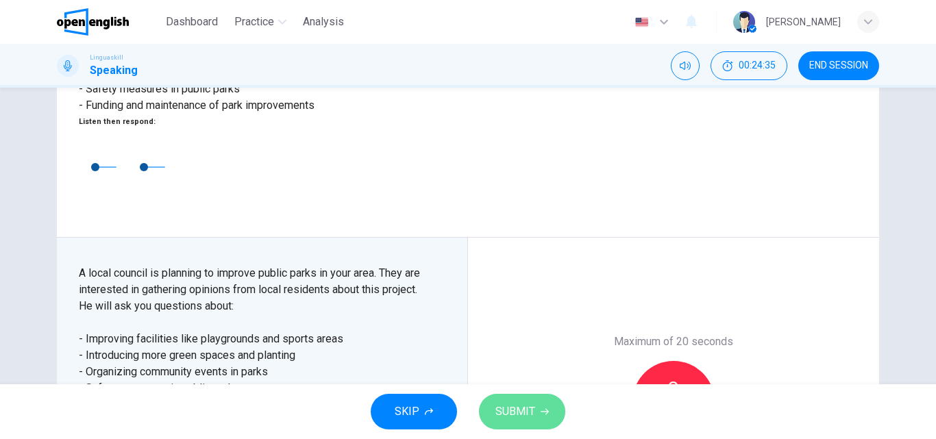
click at [514, 408] on span "SUBMIT" at bounding box center [516, 411] width 40 height 19
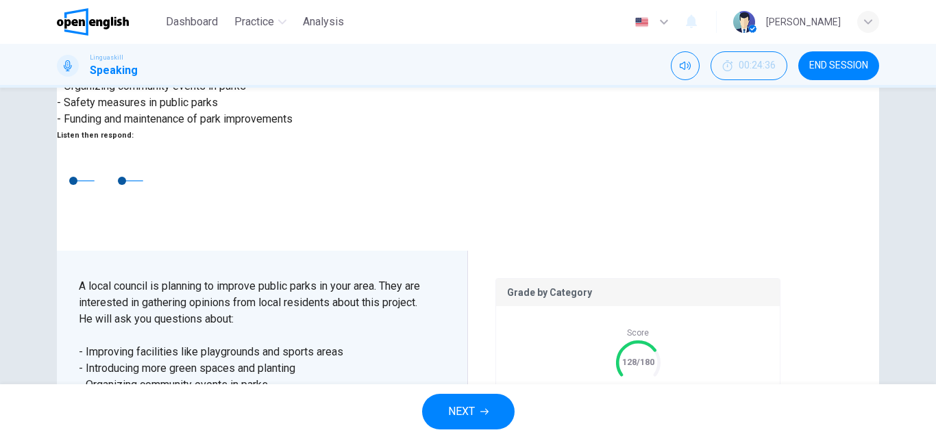
scroll to position [302, 0]
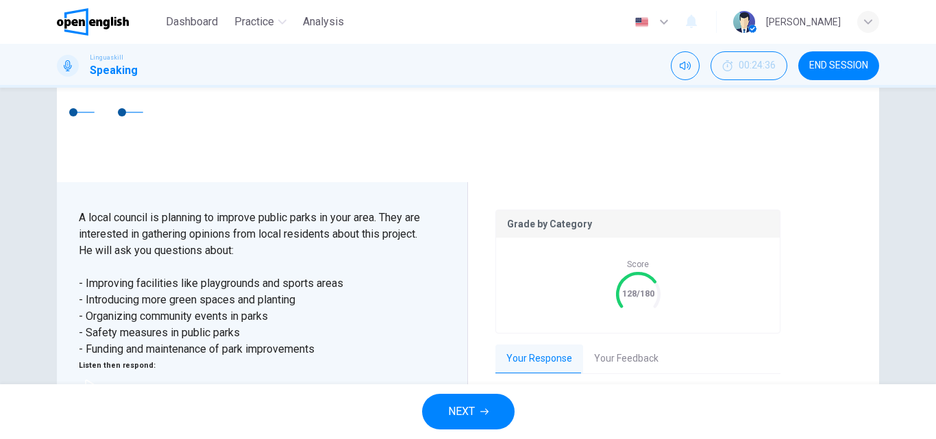
click at [518, 415] on icon "button" at bounding box center [523, 420] width 11 height 11
type input "*"
click at [826, 63] on span "END SESSION" at bounding box center [839, 65] width 59 height 11
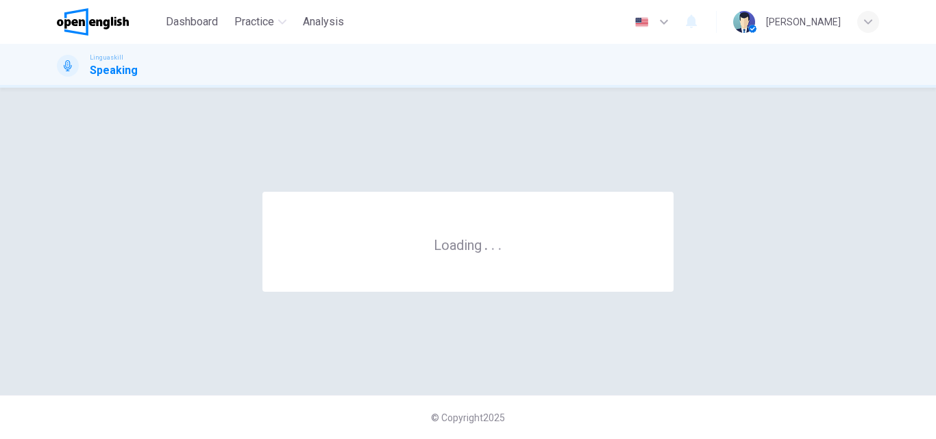
scroll to position [0, 0]
